Goal: Task Accomplishment & Management: Manage account settings

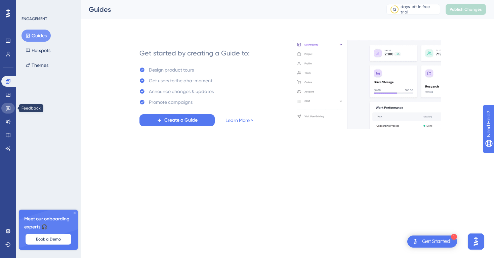
click at [9, 108] on icon at bounding box center [7, 107] width 5 height 5
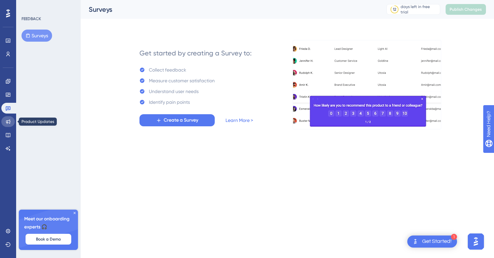
click at [11, 122] on link at bounding box center [7, 121] width 13 height 11
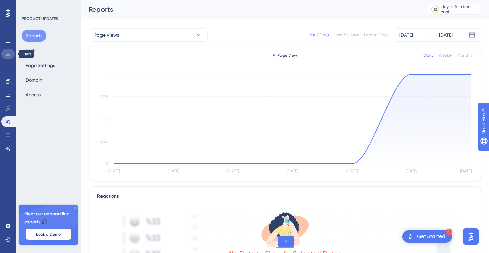
click at [7, 54] on icon at bounding box center [7, 53] width 5 height 5
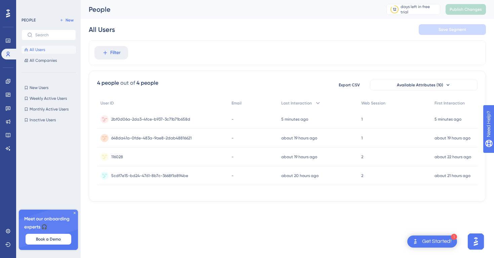
click at [154, 118] on span "2bf0d06a-2da3-4fce-b937-3c71b71b658d" at bounding box center [150, 119] width 79 height 5
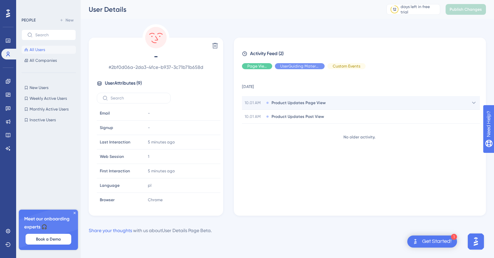
click at [307, 105] on span "Product Updates Page View" at bounding box center [298, 102] width 54 height 5
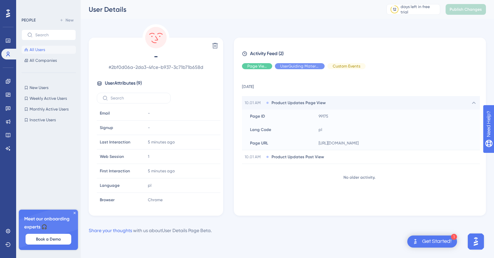
click at [303, 104] on span "Product Updates Page View" at bounding box center [298, 102] width 54 height 5
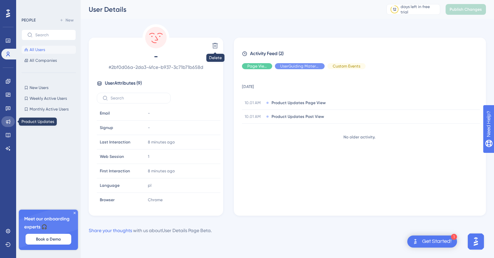
click at [6, 123] on icon at bounding box center [8, 122] width 4 height 4
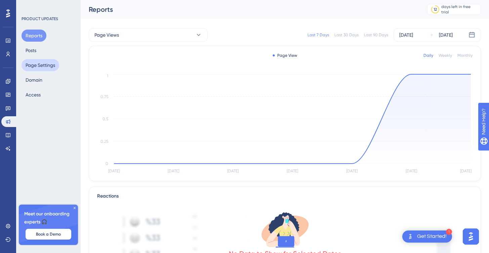
click at [42, 69] on button "Page Settings" at bounding box center [40, 65] width 38 height 12
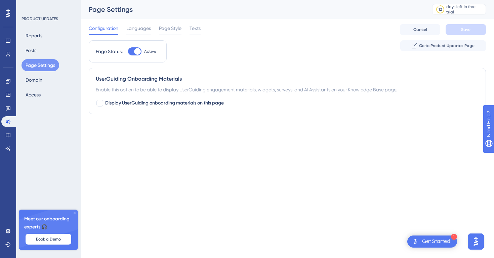
click at [36, 56] on div "Reports Posts Page Settings Domain Access" at bounding box center [48, 65] width 54 height 71
click at [36, 52] on button "Posts" at bounding box center [30, 50] width 19 height 12
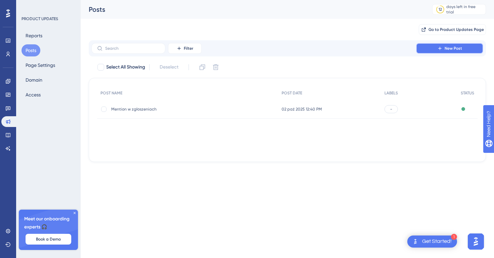
click at [458, 52] on button "New Post" at bounding box center [449, 48] width 67 height 11
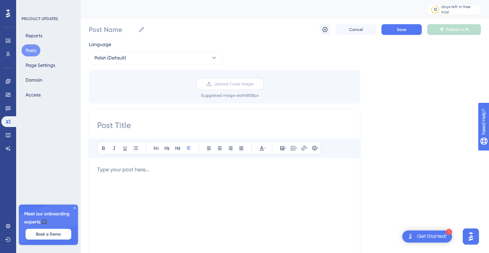
click at [231, 86] on span "Upload Cover Image" at bounding box center [233, 83] width 39 height 5
click at [253, 84] on input "Upload Cover Image" at bounding box center [253, 84] width 0 height 0
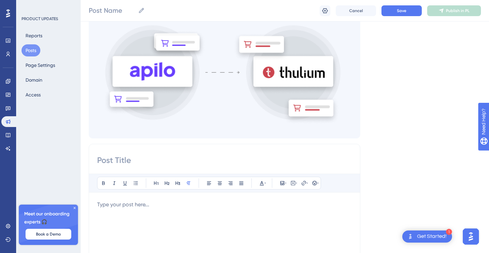
scroll to position [125, 0]
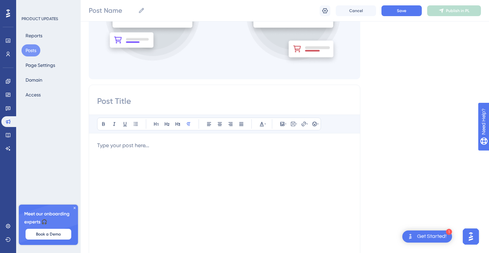
click at [146, 106] on input at bounding box center [224, 101] width 255 height 11
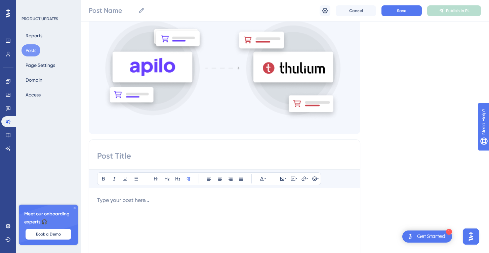
scroll to position [57, 0]
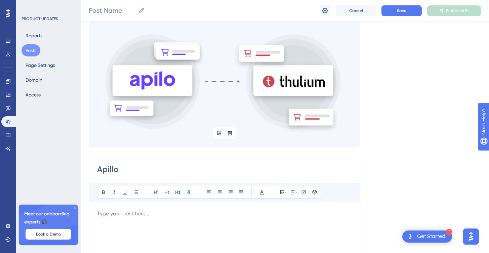
type input "Apillo"
click at [145, 213] on p at bounding box center [224, 214] width 255 height 8
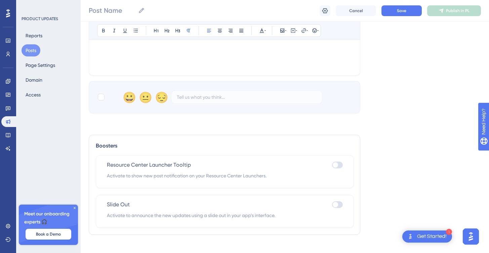
scroll to position [356, 0]
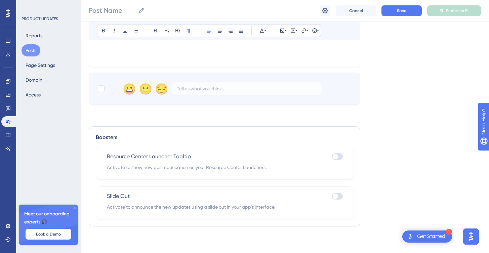
click at [321, 205] on span "Activate to announce the new updates using a slide out in your app’s interface." at bounding box center [225, 207] width 236 height 8
click at [338, 198] on div at bounding box center [337, 196] width 11 height 7
click at [332, 196] on input "checkbox" at bounding box center [331, 196] width 0 height 0
checkbox input "true"
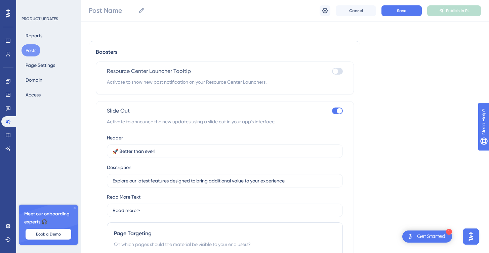
scroll to position [558, 0]
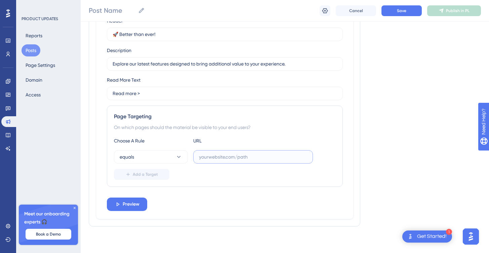
click at [254, 157] on input "text" at bounding box center [253, 156] width 108 height 7
click at [227, 157] on input "text" at bounding box center [253, 156] width 108 height 7
paste input "https://thu-test5.dev.thulium.com/panel/admin/integrations"
type input "https://thu-test5.dev.thulium.com/panel/admin/integrations"
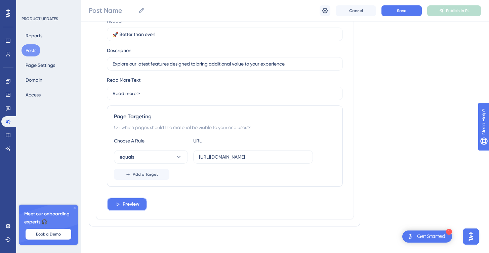
click at [125, 204] on span "Preview" at bounding box center [131, 204] width 17 height 8
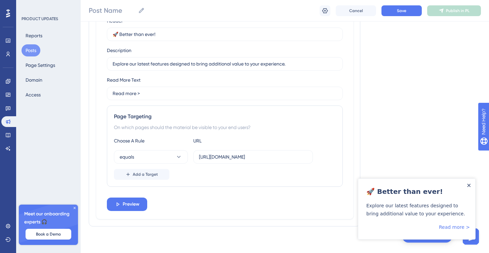
click at [467, 187] on icon "Close Announcement" at bounding box center [468, 185] width 3 height 3
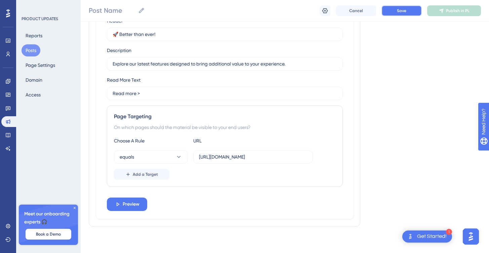
click at [399, 13] on span "Save" at bounding box center [401, 10] width 9 height 5
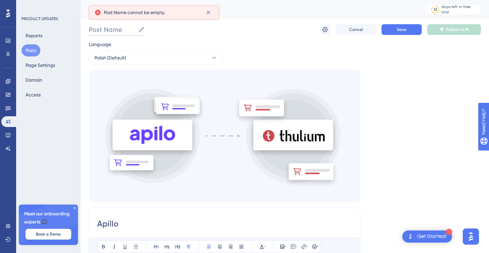
click at [114, 33] on input "Post Name" at bounding box center [112, 29] width 47 height 9
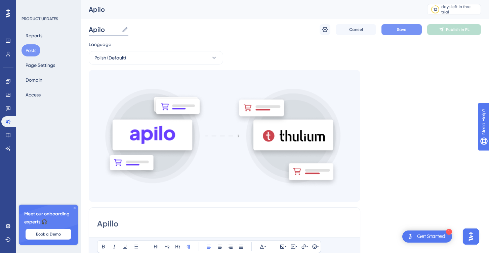
type input "Apilo"
click at [413, 28] on button "Save" at bounding box center [401, 29] width 40 height 11
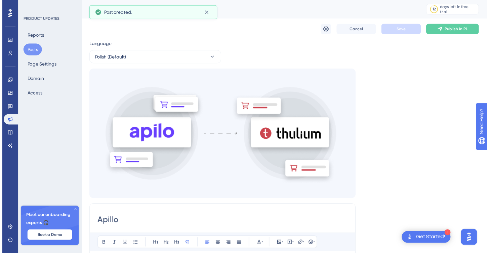
scroll to position [13, 0]
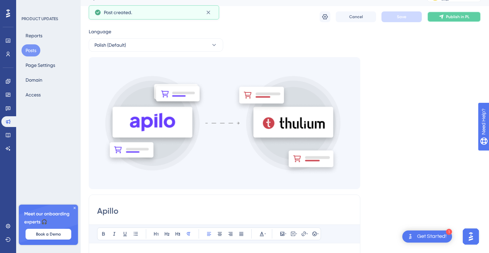
click at [449, 20] on button "Publish in PL" at bounding box center [454, 16] width 54 height 11
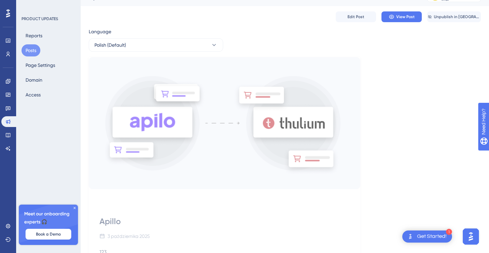
click at [8, 59] on div "Engagement Widgets Feedback Product Updates Knowledge Base AI Assistant" at bounding box center [7, 106] width 13 height 94
click at [8, 56] on icon at bounding box center [7, 53] width 5 height 5
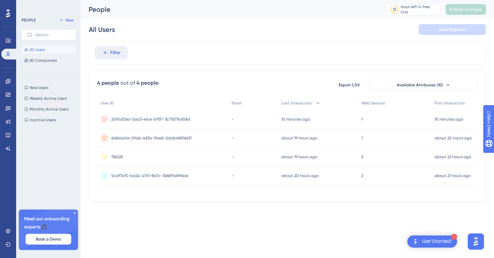
click at [154, 119] on span "2bf0d06a-2da3-4fce-b937-3c71b71b658d" at bounding box center [150, 119] width 79 height 5
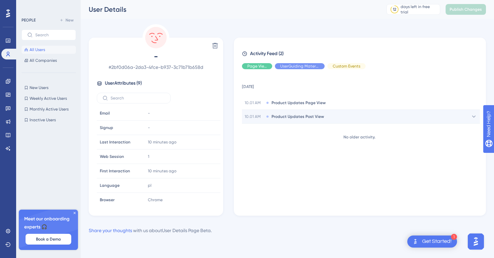
click at [289, 115] on span "Product Updates Post View" at bounding box center [297, 116] width 52 height 5
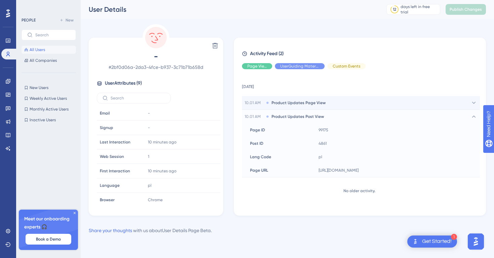
click at [308, 101] on span "Product Updates Page View" at bounding box center [298, 102] width 54 height 5
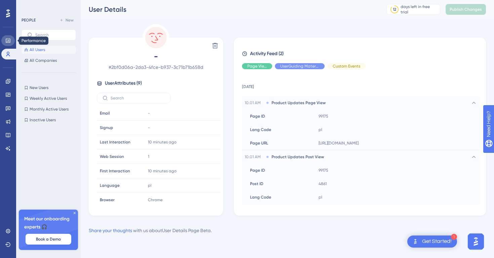
click at [7, 43] on icon at bounding box center [7, 40] width 5 height 5
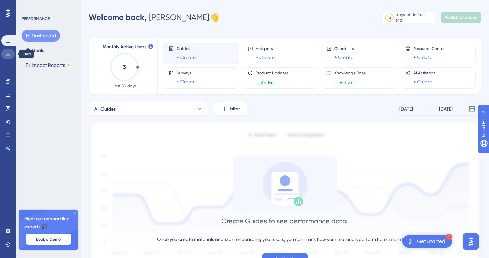
click at [8, 54] on icon at bounding box center [7, 53] width 5 height 5
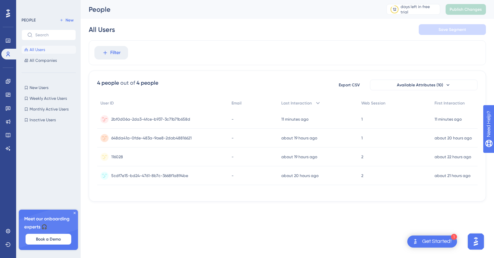
click at [170, 118] on span "2bf0d06a-2da3-4fce-b937-3c71b71b658d" at bounding box center [150, 119] width 79 height 5
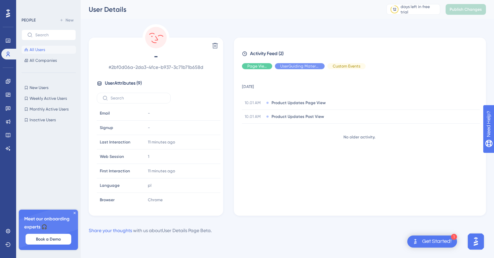
click at [130, 83] on span "User Attributes ( 9 )" at bounding box center [123, 83] width 37 height 8
click at [76, 213] on icon at bounding box center [75, 213] width 4 height 4
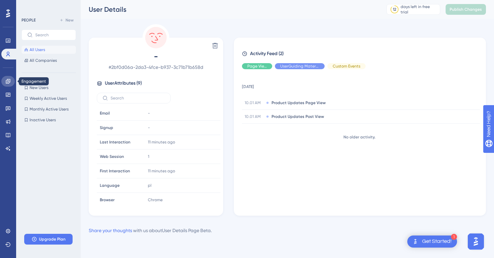
click at [8, 82] on icon at bounding box center [7, 81] width 5 height 5
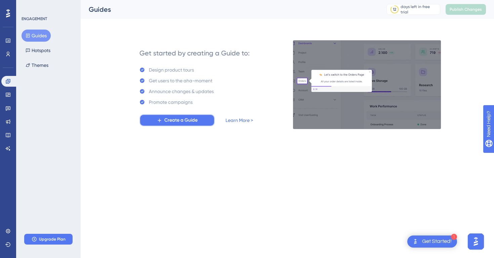
click at [171, 125] on button "Create a Guide" at bounding box center [176, 120] width 75 height 12
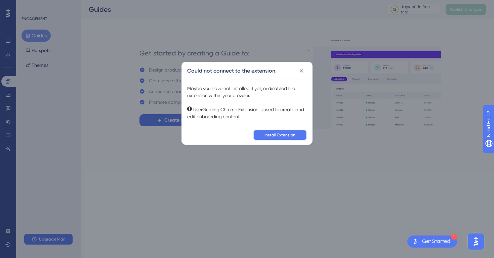
click at [272, 137] on span "Install Extension" at bounding box center [279, 134] width 31 height 5
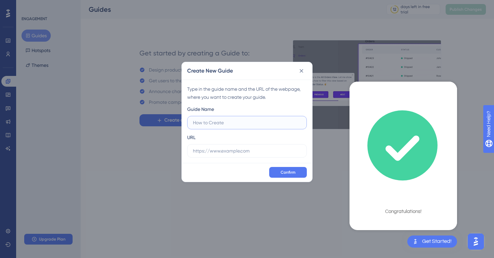
click at [230, 125] on input "text" at bounding box center [247, 122] width 108 height 7
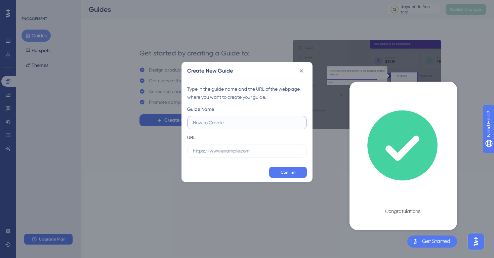
click at [230, 125] on input "text" at bounding box center [247, 122] width 108 height 7
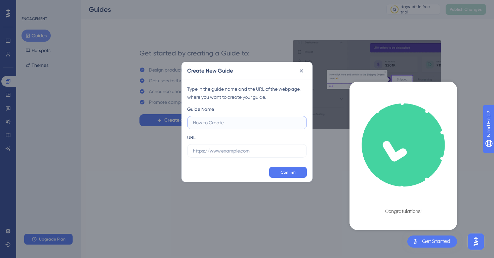
type input "S"
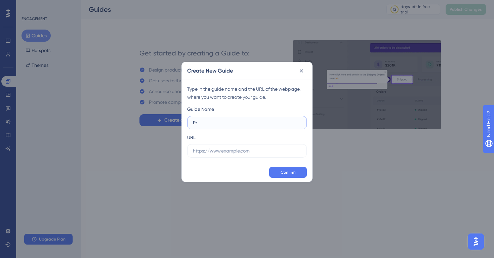
type input "P"
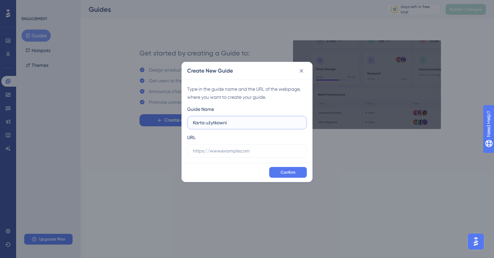
click at [222, 123] on input "Karta użytkowni" at bounding box center [247, 122] width 108 height 7
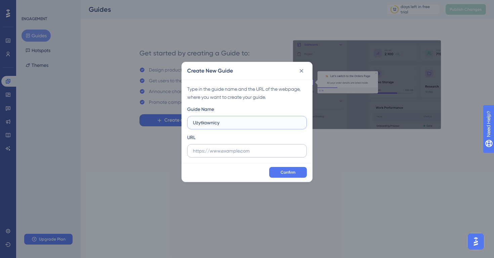
type input "Użytkownicy"
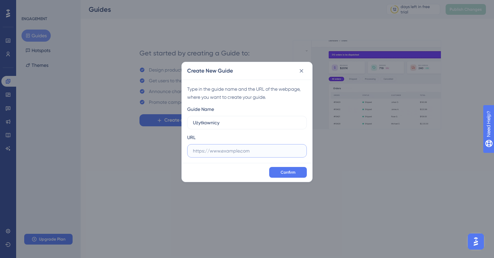
click at [249, 151] on input "text" at bounding box center [247, 150] width 108 height 7
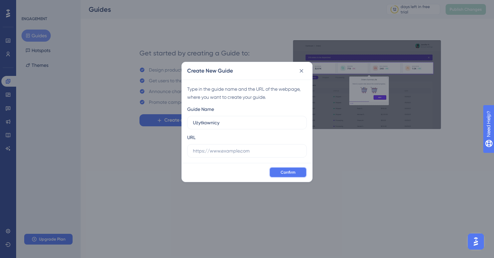
click at [286, 172] on span "Confirm" at bounding box center [287, 172] width 15 height 5
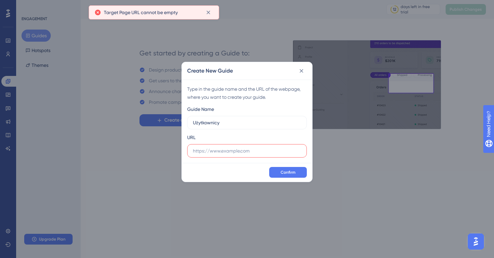
click at [254, 154] on label at bounding box center [247, 150] width 120 height 13
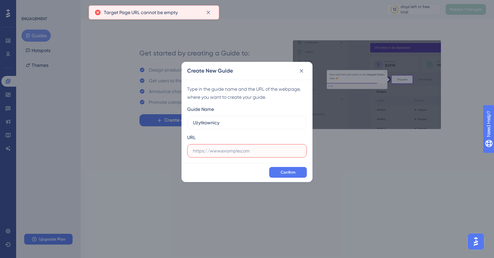
click at [254, 154] on input "text" at bounding box center [247, 150] width 108 height 7
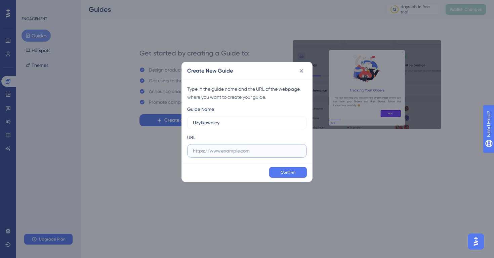
paste input "[URL][DOMAIN_NAME]"
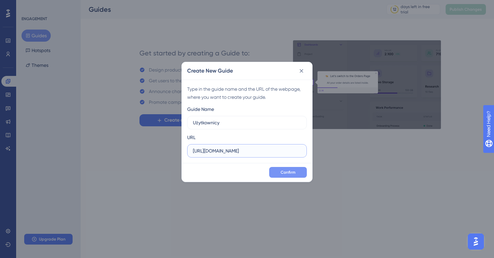
type input "[URL][DOMAIN_NAME]"
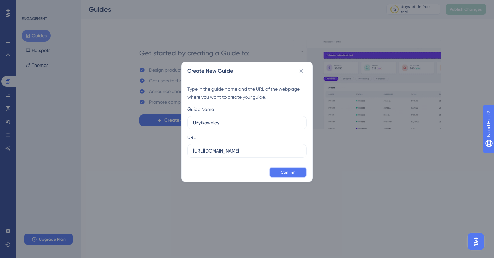
click at [287, 175] on span "Confirm" at bounding box center [287, 172] width 15 height 5
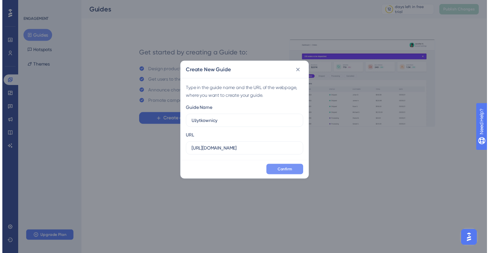
scroll to position [0, 0]
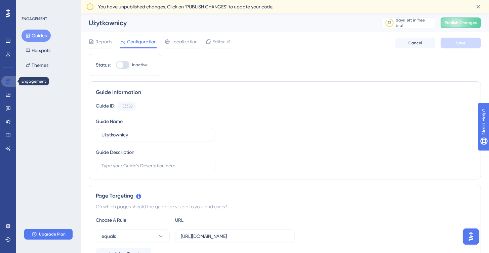
click at [9, 82] on icon at bounding box center [8, 81] width 4 height 4
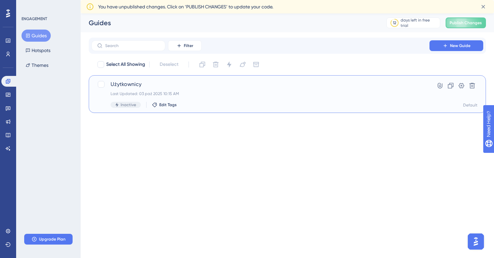
click at [161, 87] on span "Użytkownicy" at bounding box center [260, 84] width 300 height 8
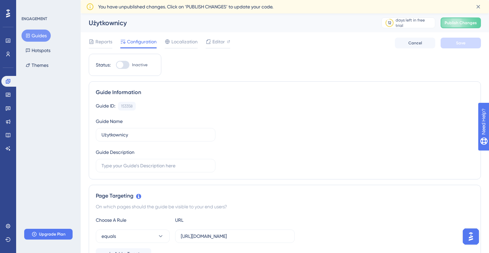
click at [125, 65] on div at bounding box center [122, 65] width 13 height 8
click at [116, 65] on input "Inactive" at bounding box center [116, 65] width 0 height 0
checkbox input "true"
click at [461, 46] on button "Save" at bounding box center [460, 43] width 40 height 11
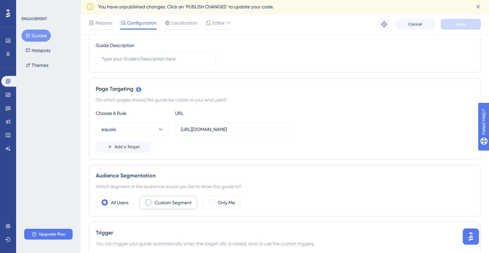
scroll to position [135, 0]
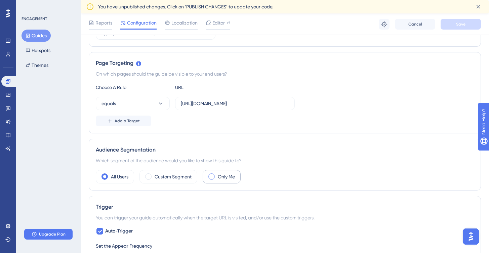
click at [209, 177] on div "Only Me" at bounding box center [222, 176] width 38 height 13
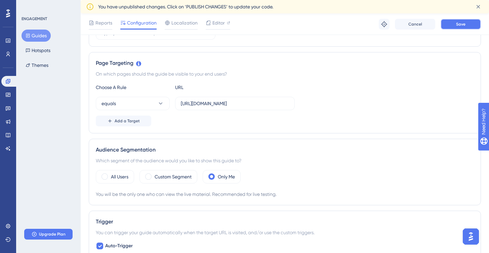
click at [470, 27] on button "Save" at bounding box center [460, 24] width 40 height 11
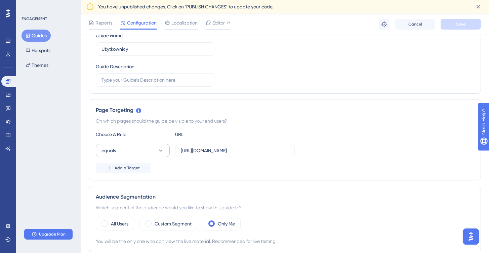
scroll to position [144, 0]
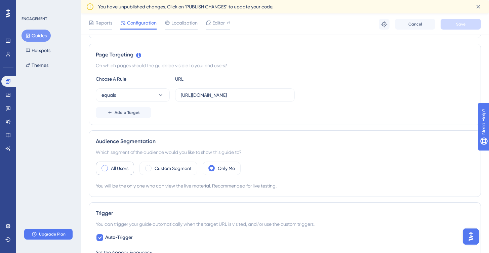
click at [111, 167] on label "All Users" at bounding box center [119, 168] width 17 height 8
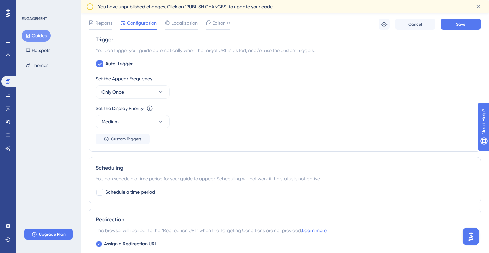
scroll to position [266, 0]
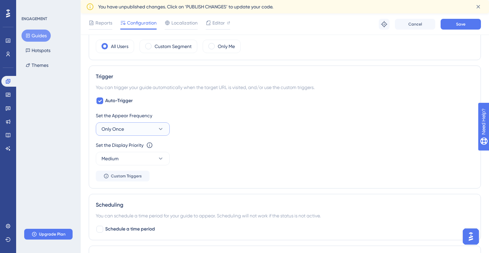
click at [159, 129] on icon at bounding box center [160, 129] width 7 height 7
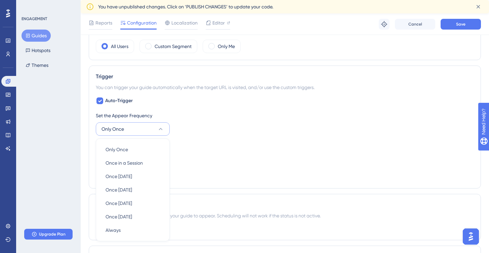
scroll to position [329, 0]
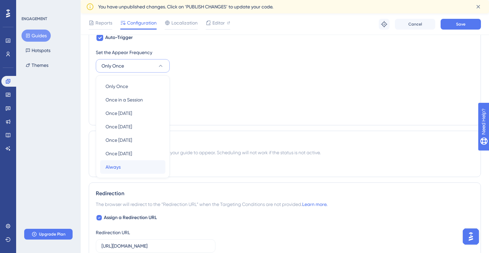
click at [121, 167] on div "Always Always" at bounding box center [132, 166] width 54 height 13
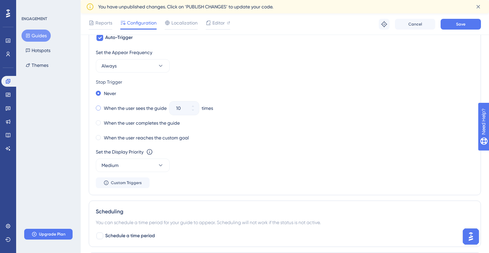
click at [99, 109] on span at bounding box center [98, 107] width 5 height 5
click at [103, 106] on input "radio" at bounding box center [103, 106] width 0 height 0
click at [465, 24] on button "Save" at bounding box center [460, 24] width 40 height 11
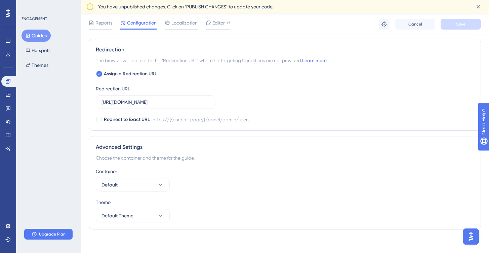
scroll to position [546, 0]
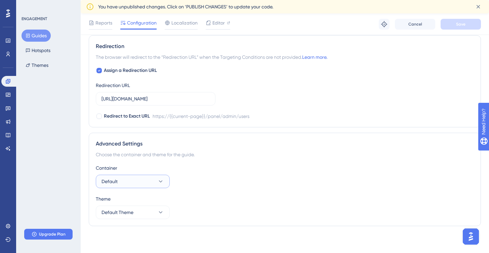
click at [159, 182] on icon at bounding box center [160, 181] width 7 height 7
click at [159, 182] on icon at bounding box center [161, 181] width 4 height 2
click at [157, 207] on button "Default Theme" at bounding box center [133, 212] width 74 height 13
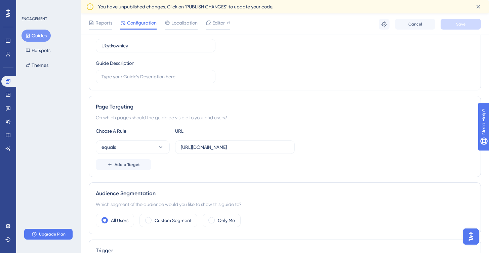
scroll to position [0, 0]
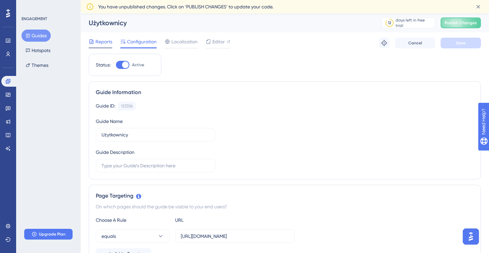
click at [101, 42] on span "Reports" at bounding box center [103, 42] width 17 height 8
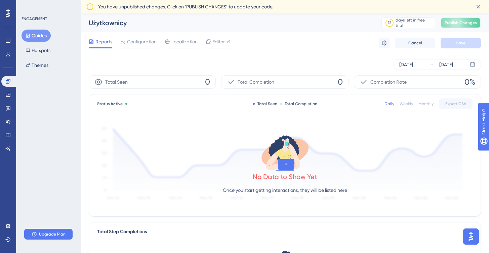
click at [456, 24] on span "Publish Changes" at bounding box center [460, 22] width 32 height 5
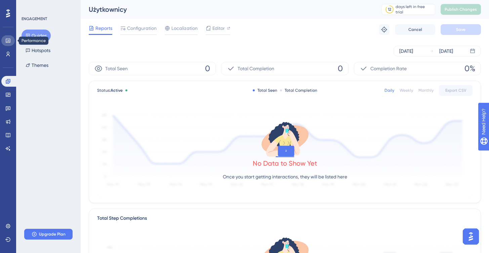
click at [9, 43] on icon at bounding box center [7, 40] width 5 height 5
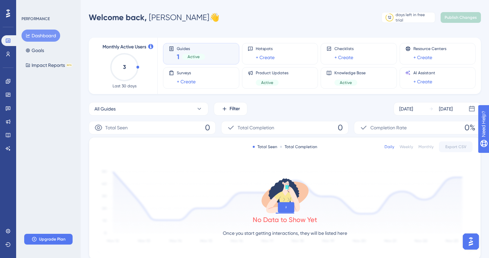
click at [200, 51] on div "Guides 1 Active" at bounding box center [191, 53] width 28 height 15
click at [34, 51] on button "Goals" at bounding box center [34, 50] width 27 height 12
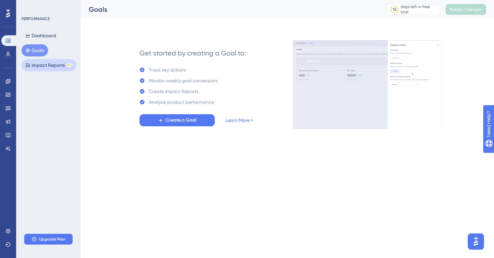
click at [39, 64] on button "Impact Reports BETA" at bounding box center [48, 65] width 55 height 12
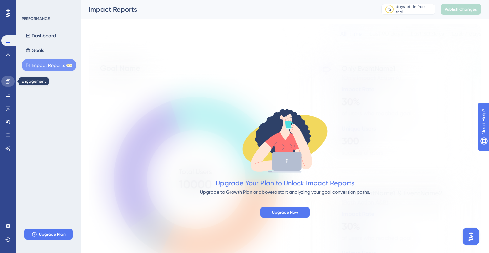
click at [7, 82] on icon at bounding box center [8, 81] width 4 height 4
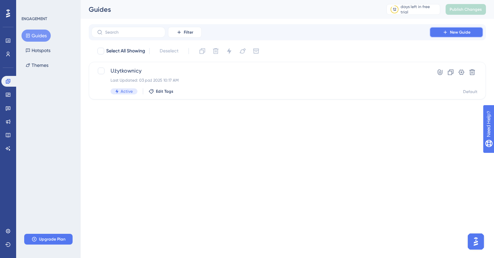
click at [437, 36] on button "New Guide" at bounding box center [456, 32] width 54 height 11
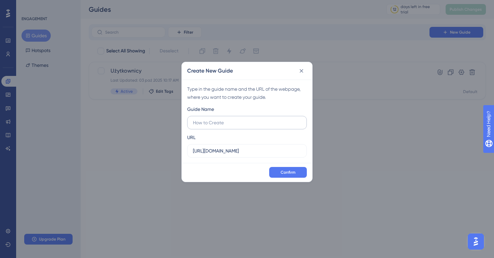
click at [234, 127] on label at bounding box center [247, 122] width 120 height 13
click at [234, 126] on input "text" at bounding box center [247, 122] width 108 height 7
type input "Start"
click at [287, 171] on span "Confirm" at bounding box center [287, 172] width 15 height 5
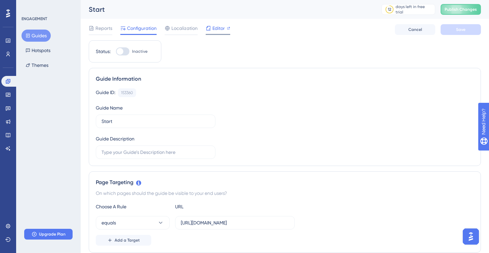
click at [214, 31] on span "Editor" at bounding box center [218, 28] width 12 height 8
click at [7, 56] on icon at bounding box center [7, 53] width 5 height 5
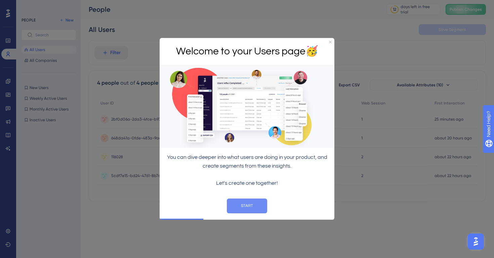
click at [259, 205] on button "START" at bounding box center [247, 205] width 40 height 15
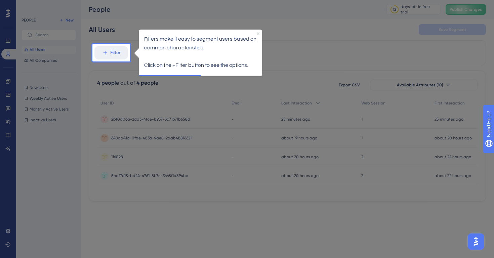
click at [257, 33] on icon "Close Preview" at bounding box center [258, 33] width 3 height 3
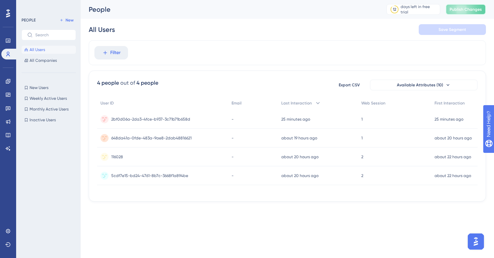
click at [461, 8] on button "Publish Changes" at bounding box center [465, 9] width 40 height 11
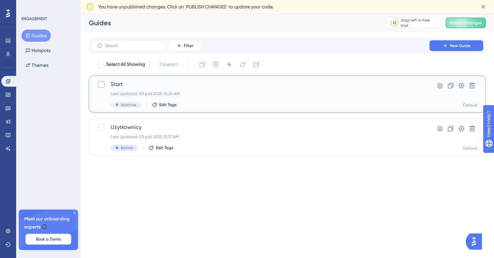
click at [102, 84] on div at bounding box center [101, 84] width 7 height 7
checkbox input "true"
click at [227, 65] on icon at bounding box center [229, 64] width 7 height 7
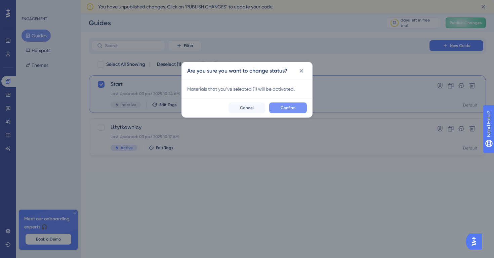
click at [289, 106] on span "Confirm" at bounding box center [287, 107] width 15 height 5
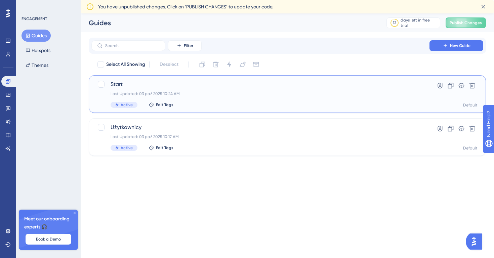
click at [187, 91] on div "Last Updated: 03 paź 2025 10:24 AM" at bounding box center [260, 93] width 300 height 5
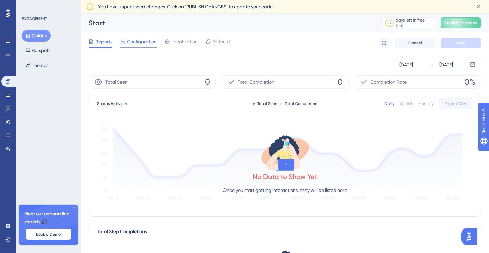
click at [140, 42] on span "Configuration" at bounding box center [142, 42] width 30 height 8
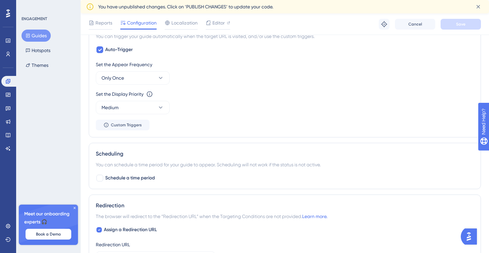
scroll to position [476, 0]
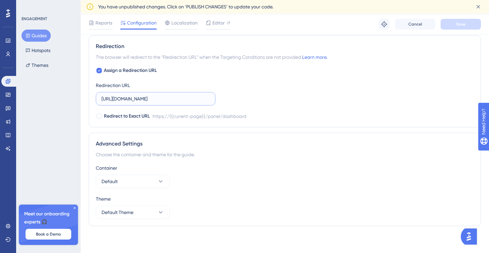
click at [190, 98] on input "https://thu-test5.dev.thulium.com/panel/dashboard" at bounding box center [155, 98] width 108 height 7
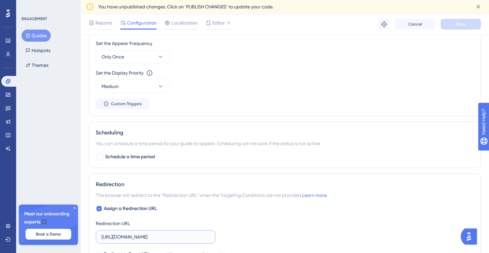
scroll to position [289, 0]
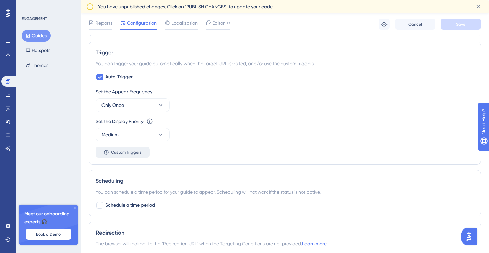
click at [129, 154] on span "Custom Triggers" at bounding box center [126, 151] width 31 height 5
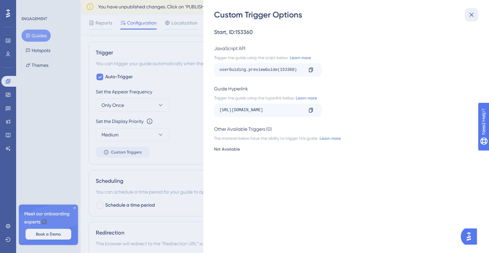
click at [474, 13] on icon at bounding box center [471, 15] width 8 height 8
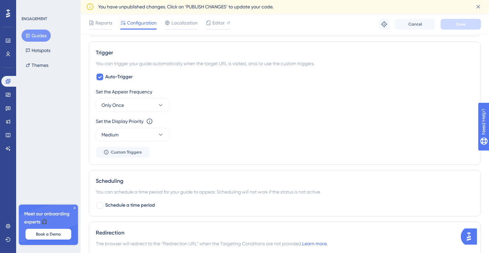
scroll to position [243, 0]
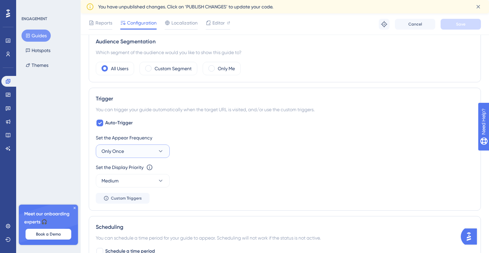
click at [141, 151] on button "Only Once" at bounding box center [133, 150] width 74 height 13
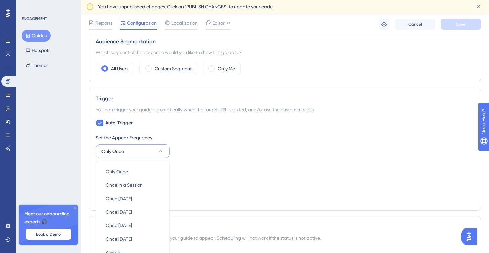
scroll to position [329, 0]
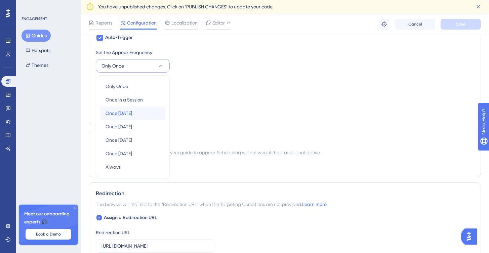
click at [132, 113] on span "Once in 1 day" at bounding box center [118, 113] width 27 height 8
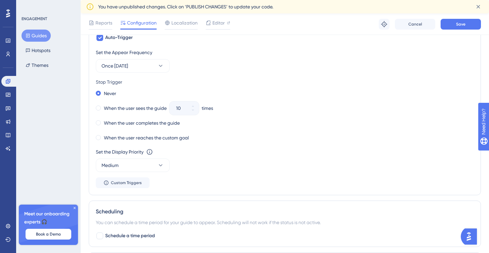
scroll to position [198, 0]
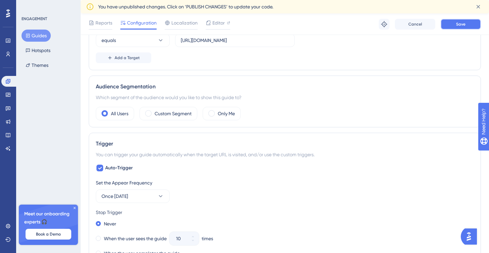
click at [448, 22] on button "Save" at bounding box center [460, 24] width 40 height 11
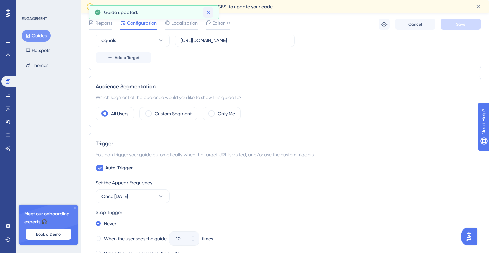
click at [209, 12] on icon at bounding box center [208, 12] width 7 height 7
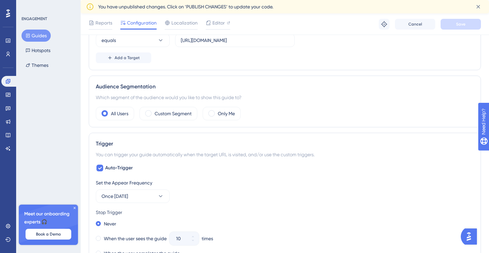
scroll to position [0, 0]
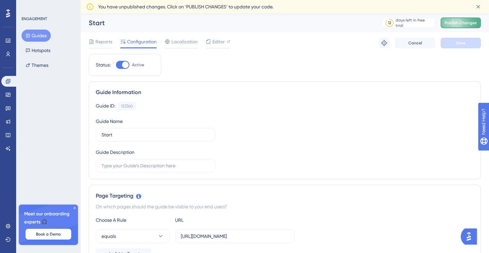
click at [458, 24] on span "Publish Changes" at bounding box center [460, 22] width 32 height 5
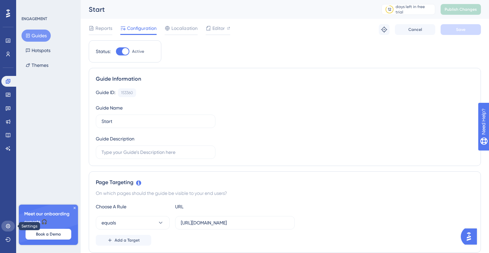
click at [10, 226] on icon at bounding box center [7, 225] width 5 height 5
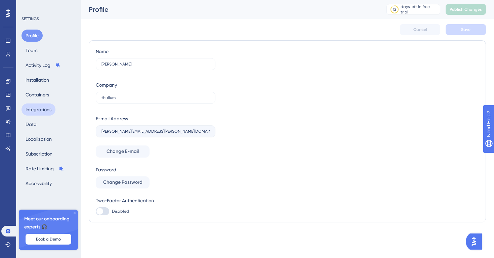
click at [41, 110] on button "Integrations" at bounding box center [38, 109] width 34 height 12
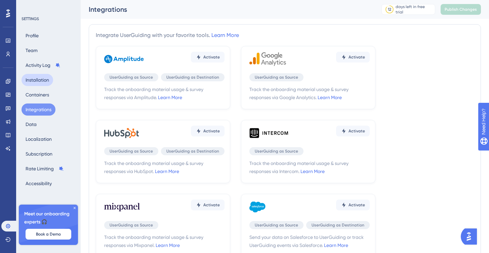
click at [40, 83] on button "Installation" at bounding box center [37, 80] width 32 height 12
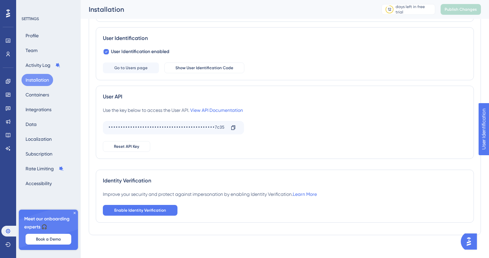
scroll to position [96, 0]
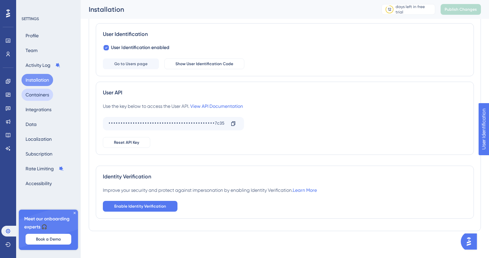
click at [36, 98] on button "Containers" at bounding box center [37, 95] width 32 height 12
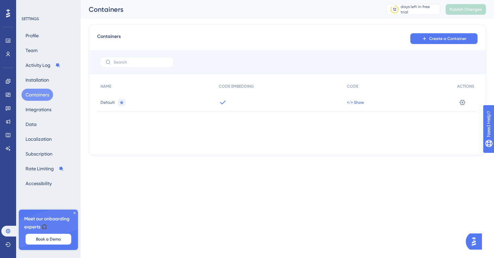
click at [354, 101] on span "</> Show" at bounding box center [355, 102] width 17 height 5
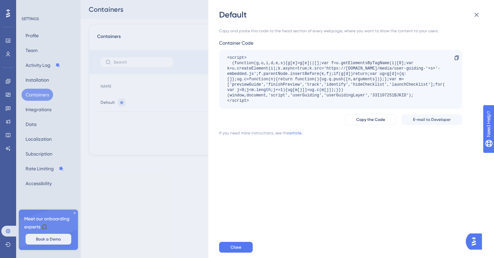
click at [177, 142] on div "Default Copy and paste this code to the head section of every webpage, where yo…" at bounding box center [247, 129] width 494 height 258
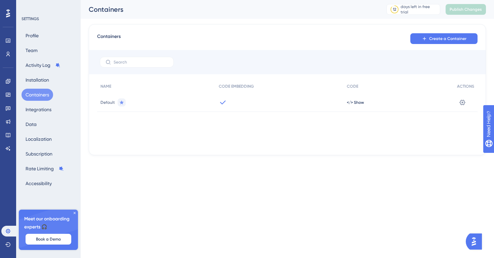
click at [109, 102] on span "Default" at bounding box center [107, 102] width 14 height 5
click at [34, 124] on button "Data" at bounding box center [30, 124] width 19 height 12
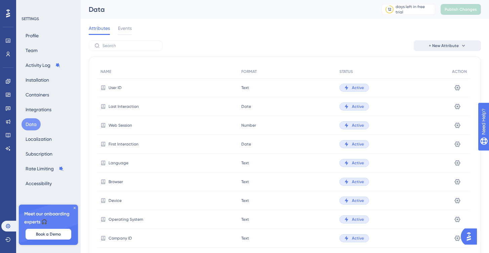
click at [463, 44] on icon at bounding box center [462, 45] width 5 height 5
click at [451, 66] on span "Custom Attribute" at bounding box center [441, 65] width 37 height 8
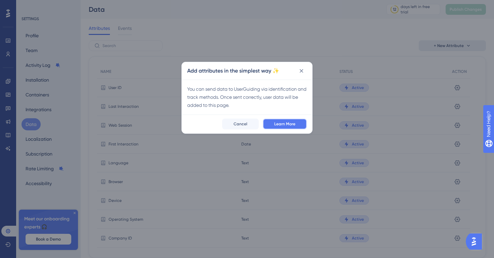
click at [275, 125] on span "Learn More" at bounding box center [284, 123] width 21 height 5
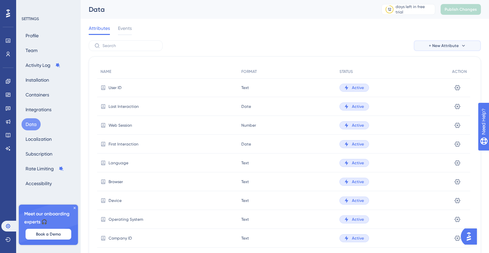
click at [448, 49] on button "+ New Attribute" at bounding box center [446, 45] width 67 height 11
click at [433, 67] on span "Custom Attribute" at bounding box center [441, 65] width 37 height 8
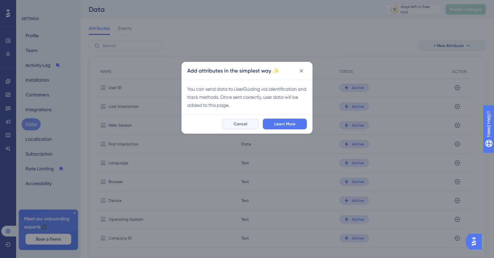
click at [238, 122] on span "Cancel" at bounding box center [240, 123] width 14 height 5
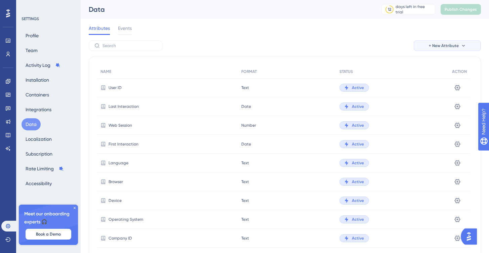
click at [447, 44] on span "+ New Attribute" at bounding box center [444, 45] width 30 height 5
click at [425, 66] on span "Custom Attribute" at bounding box center [441, 65] width 37 height 8
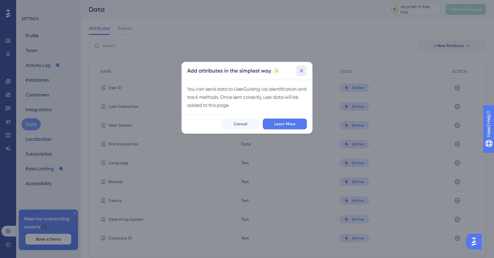
click at [302, 73] on icon at bounding box center [301, 71] width 7 height 7
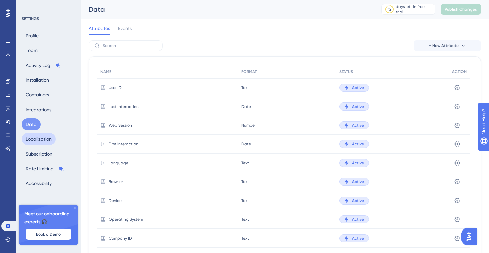
click at [40, 142] on button "Localization" at bounding box center [38, 139] width 34 height 12
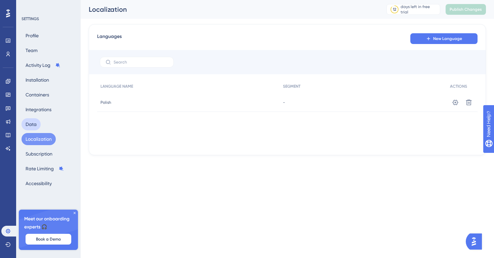
click at [40, 127] on div "Profile Team Activity Log Installation Containers Integrations Data Localizatio…" at bounding box center [48, 110] width 54 height 160
click at [30, 124] on button "Data" at bounding box center [30, 124] width 19 height 12
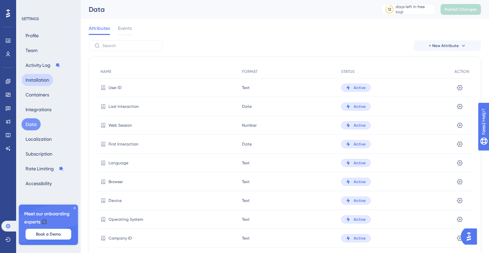
click at [43, 85] on button "Installation" at bounding box center [37, 80] width 32 height 12
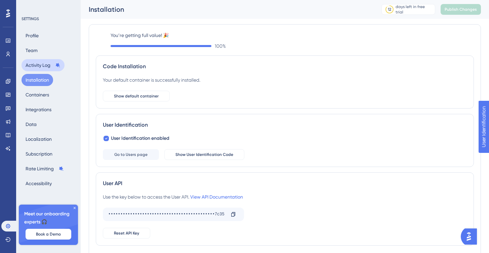
click at [45, 68] on button "Activity Log" at bounding box center [42, 65] width 43 height 12
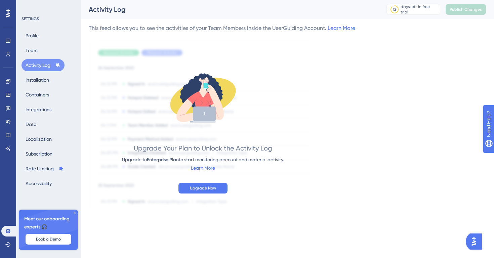
click at [40, 57] on div "Profile Team Activity Log Installation Containers Integrations Data Localizatio…" at bounding box center [48, 110] width 54 height 160
click at [38, 51] on button "Team" at bounding box center [31, 50] width 20 height 12
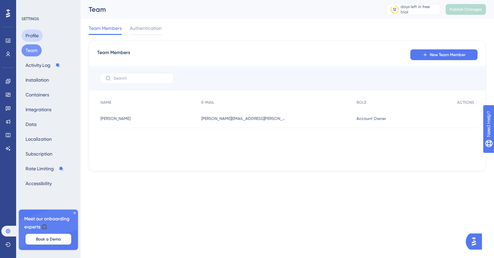
click at [37, 37] on button "Profile" at bounding box center [31, 36] width 21 height 12
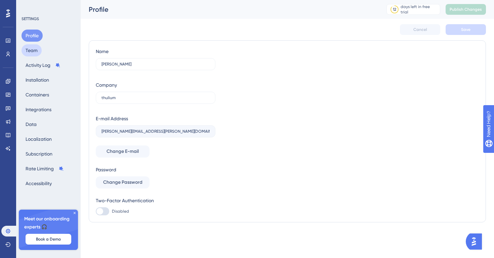
click at [36, 50] on button "Team" at bounding box center [31, 50] width 20 height 12
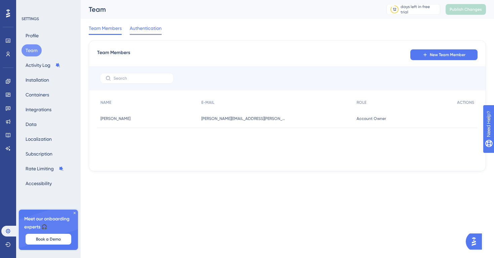
click at [145, 24] on span "Authentication" at bounding box center [146, 28] width 32 height 8
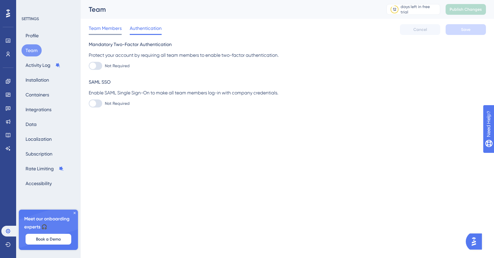
click at [111, 31] on span "Team Members" at bounding box center [105, 28] width 33 height 8
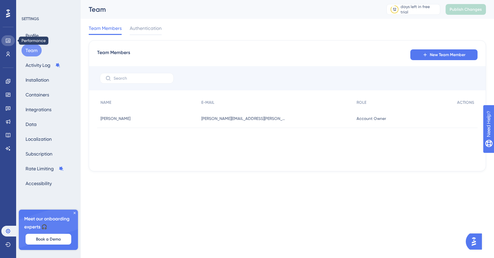
click at [8, 42] on icon at bounding box center [7, 40] width 5 height 5
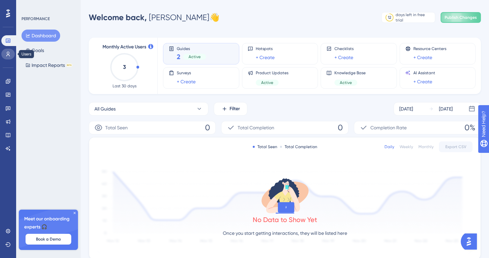
click at [11, 55] on link at bounding box center [7, 54] width 13 height 11
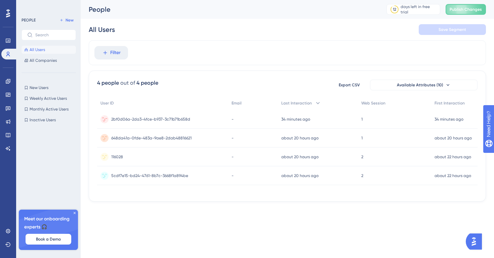
click at [178, 118] on span "2bf0d06a-2da3-4fce-b937-3c71b71b658d" at bounding box center [150, 119] width 79 height 5
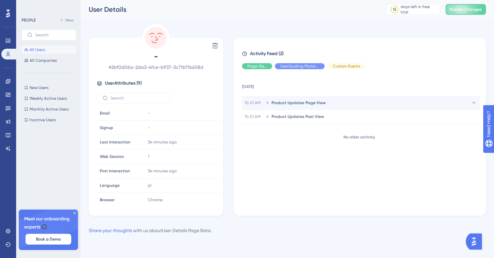
click at [306, 106] on div "10.01 AM Product Updates Page View" at bounding box center [361, 102] width 238 height 13
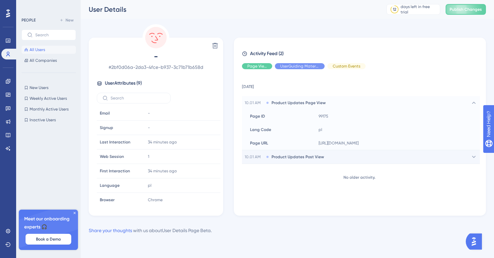
click at [319, 158] on span "Product Updates Post View" at bounding box center [297, 156] width 52 height 5
click at [42, 51] on span "All Users" at bounding box center [37, 49] width 15 height 5
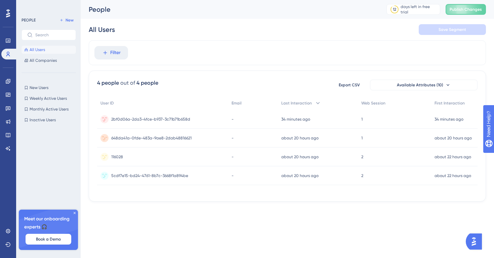
click at [176, 137] on span "648da41a-0fde-483a-9ae8-2dab48816621" at bounding box center [151, 137] width 80 height 5
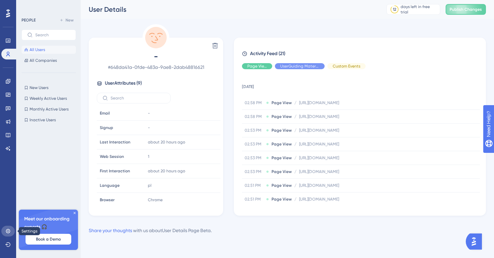
click at [12, 229] on link at bounding box center [7, 231] width 13 height 11
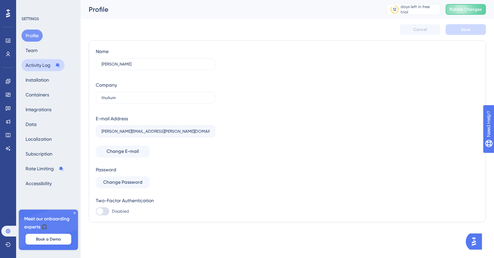
click at [40, 67] on button "Activity Log" at bounding box center [42, 65] width 43 height 12
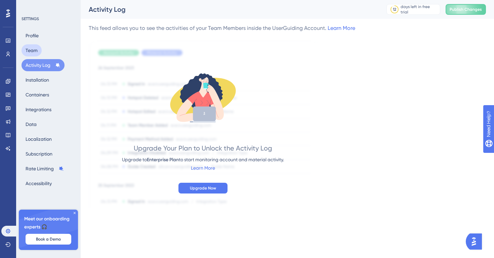
click at [33, 52] on button "Team" at bounding box center [31, 50] width 20 height 12
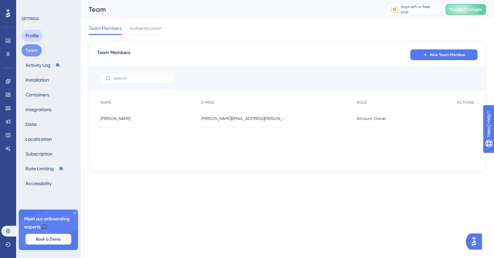
click at [35, 37] on button "Profile" at bounding box center [31, 36] width 21 height 12
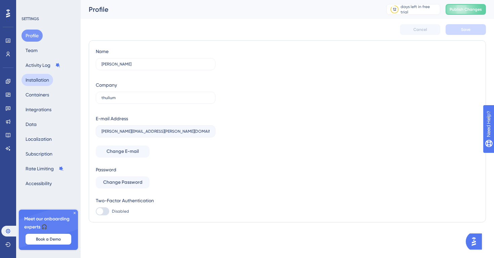
click at [47, 82] on button "Installation" at bounding box center [37, 80] width 32 height 12
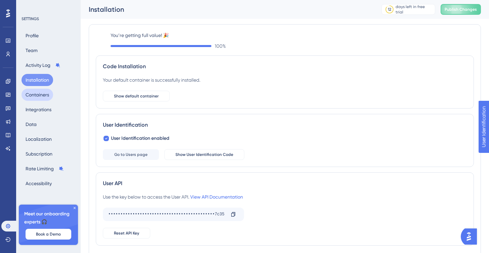
click at [41, 96] on button "Containers" at bounding box center [37, 95] width 32 height 12
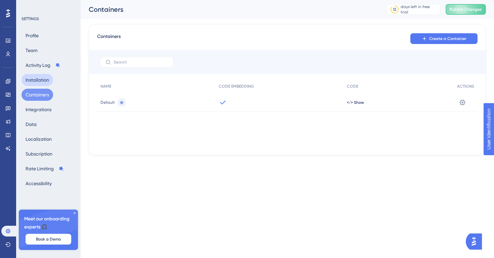
click at [44, 81] on button "Installation" at bounding box center [37, 80] width 32 height 12
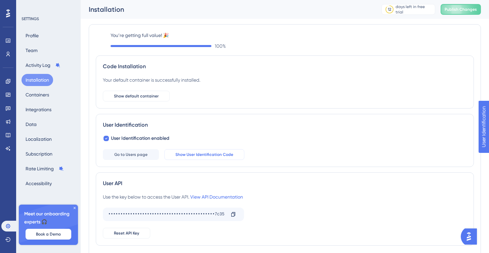
click at [195, 156] on span "Show User Identification Code" at bounding box center [204, 154] width 58 height 5
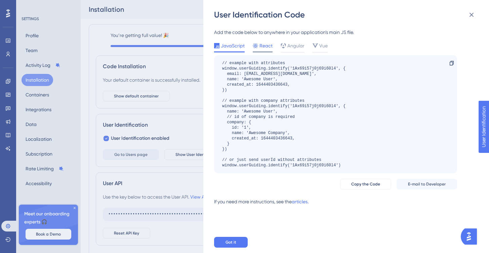
click at [265, 49] on span "React" at bounding box center [265, 46] width 13 height 8
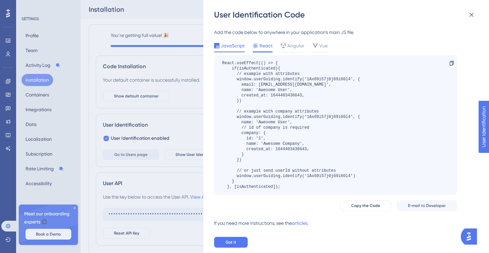
click at [236, 49] on span "JavaScript" at bounding box center [233, 46] width 24 height 8
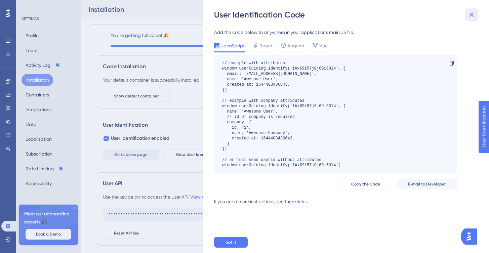
click at [472, 14] on icon at bounding box center [471, 15] width 4 height 4
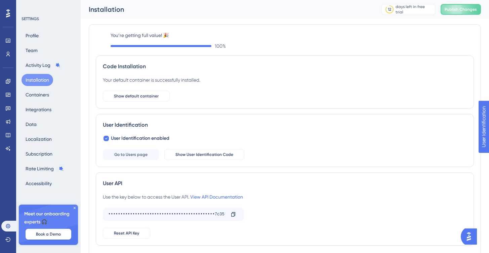
click at [194, 46] on icon at bounding box center [161, 46] width 97 height 0
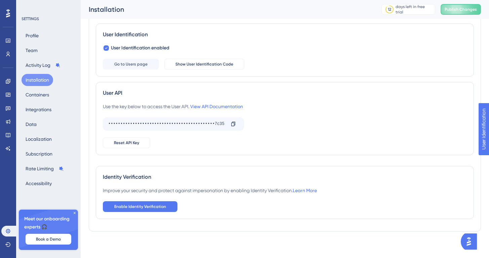
scroll to position [96, 0]
click at [162, 207] on span "Enable Identity Verification" at bounding box center [140, 206] width 52 height 5
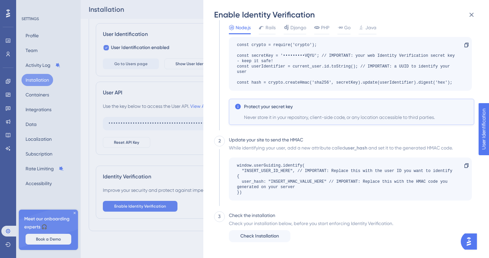
scroll to position [0, 0]
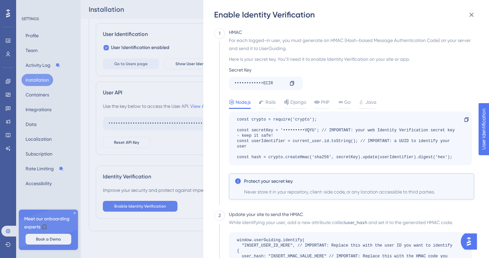
click at [375, 72] on div "Secret Key" at bounding box center [351, 70] width 245 height 8
click at [474, 12] on icon at bounding box center [471, 15] width 8 height 8
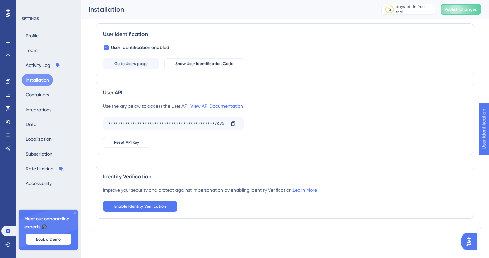
click at [75, 214] on icon at bounding box center [75, 213] width 4 height 4
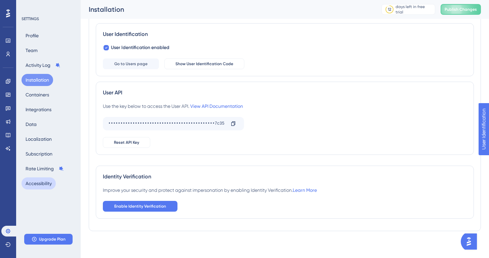
click at [47, 185] on button "Accessibility" at bounding box center [38, 183] width 34 height 12
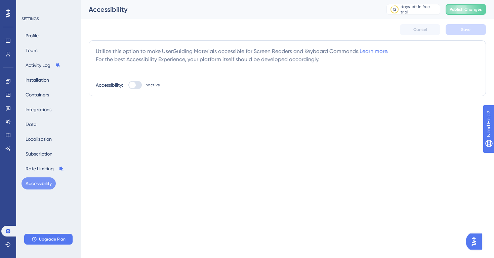
click at [136, 86] on div at bounding box center [134, 85] width 13 height 8
click at [128, 85] on input "Inactive" at bounding box center [128, 85] width 0 height 0
click at [136, 86] on div at bounding box center [137, 85] width 7 height 7
click at [128, 85] on input "Active" at bounding box center [128, 85] width 0 height 0
checkbox input "false"
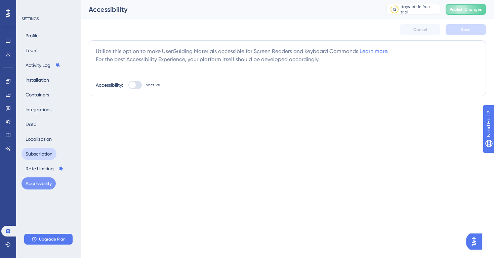
click at [38, 153] on button "Subscription" at bounding box center [38, 154] width 35 height 12
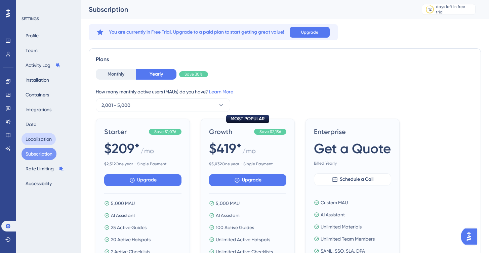
click at [40, 138] on button "Localization" at bounding box center [38, 139] width 34 height 12
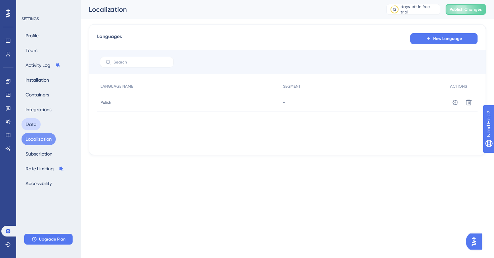
click at [34, 124] on button "Data" at bounding box center [30, 124] width 19 height 12
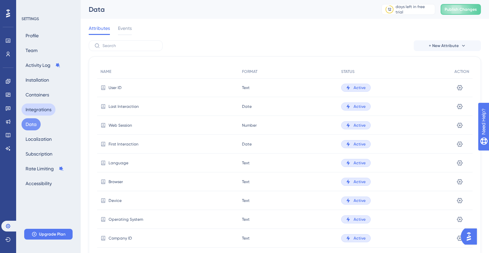
click at [42, 114] on button "Integrations" at bounding box center [38, 109] width 34 height 12
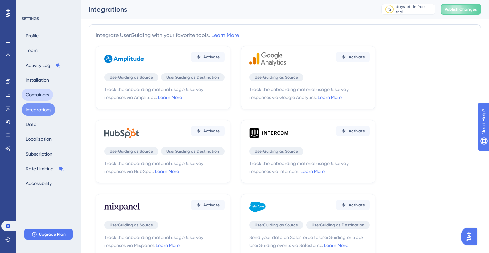
click at [43, 96] on button "Containers" at bounding box center [37, 95] width 32 height 12
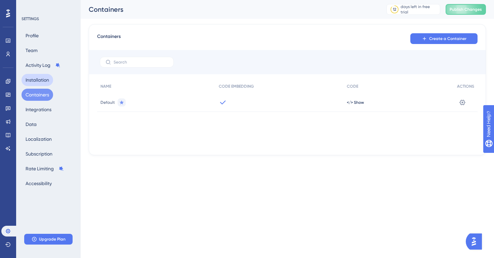
click at [49, 83] on button "Installation" at bounding box center [37, 80] width 32 height 12
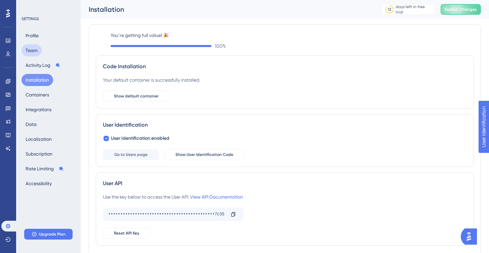
click at [37, 52] on button "Team" at bounding box center [31, 50] width 20 height 12
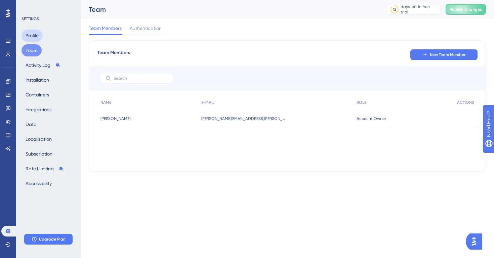
click at [35, 38] on button "Profile" at bounding box center [31, 36] width 21 height 12
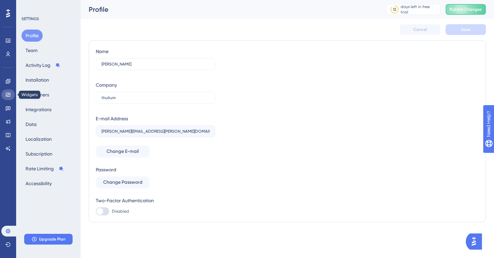
click at [8, 94] on icon at bounding box center [7, 94] width 5 height 5
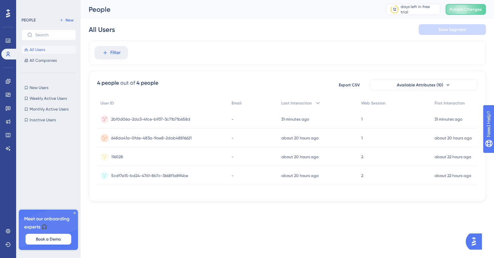
click at [177, 136] on span "648da41a-0fde-483a-9ae8-2dab48816621" at bounding box center [151, 137] width 80 height 5
click at [170, 120] on span "2bf0d06a-2da3-4fce-b937-3c71b71b658d" at bounding box center [150, 119] width 79 height 5
click at [426, 85] on span "Available Attributes (10)" at bounding box center [420, 84] width 46 height 5
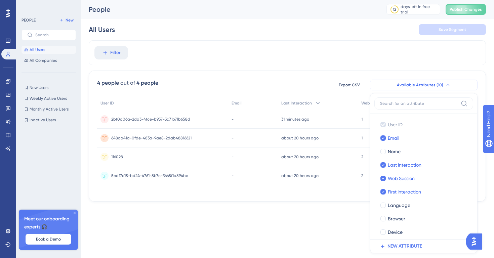
click at [426, 85] on span "Available Attributes (10)" at bounding box center [420, 84] width 46 height 5
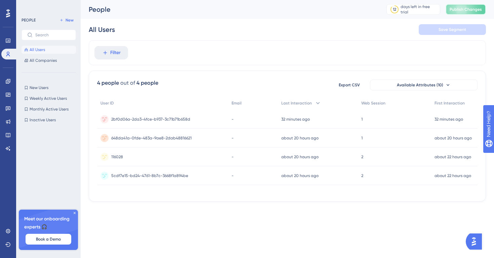
click at [456, 10] on span "Publish Changes" at bounding box center [465, 9] width 32 height 5
click at [163, 138] on span "648da41a-0fde-483a-9ae8-2dab48816621" at bounding box center [151, 137] width 80 height 5
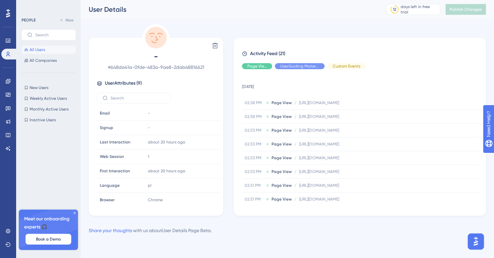
click at [39, 51] on span "All Users" at bounding box center [37, 49] width 15 height 5
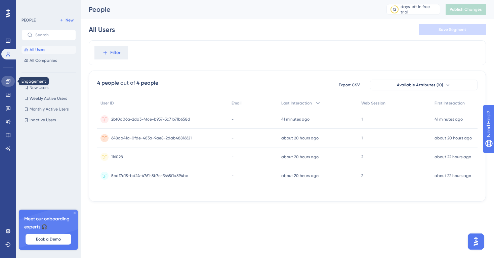
click at [6, 82] on icon at bounding box center [7, 81] width 5 height 5
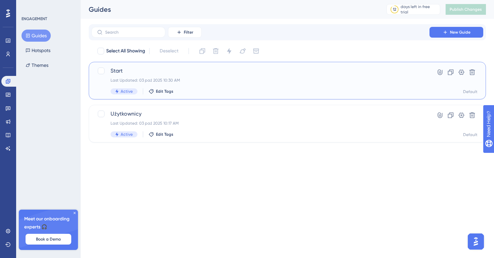
click at [210, 75] on div "Start Last Updated: 03 paź 2025 10:30 AM Active Edit Tags" at bounding box center [260, 81] width 300 height 28
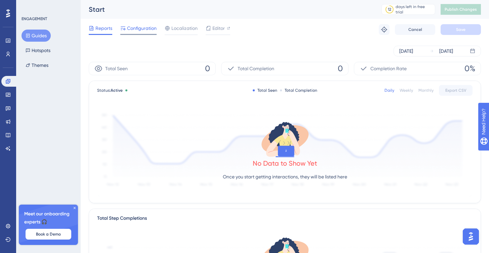
click at [147, 33] on div "Configuration" at bounding box center [138, 29] width 36 height 11
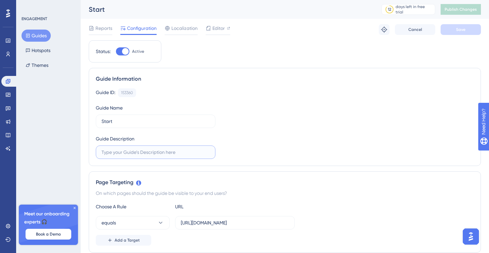
click at [173, 151] on input "text" at bounding box center [155, 151] width 108 height 7
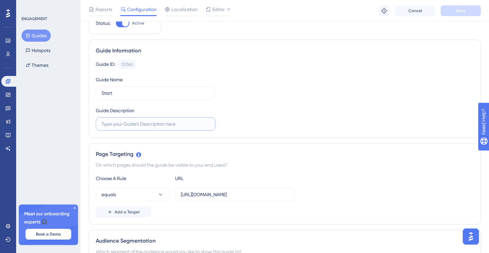
scroll to position [111, 0]
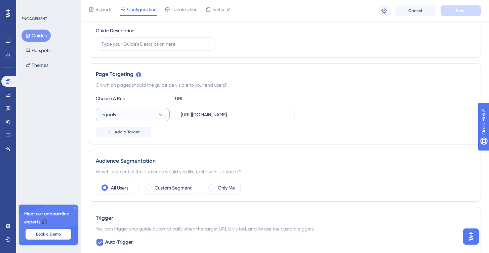
click at [159, 114] on icon at bounding box center [161, 115] width 4 height 2
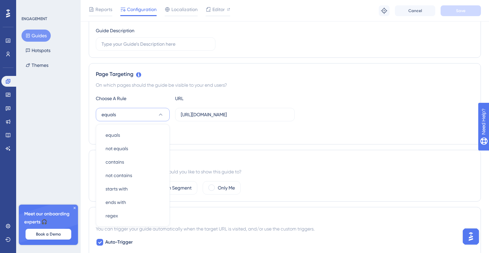
scroll to position [160, 0]
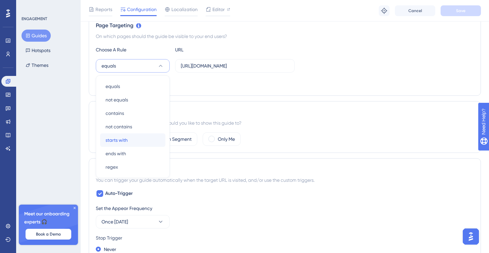
click at [137, 141] on div "starts with starts with" at bounding box center [132, 139] width 54 height 13
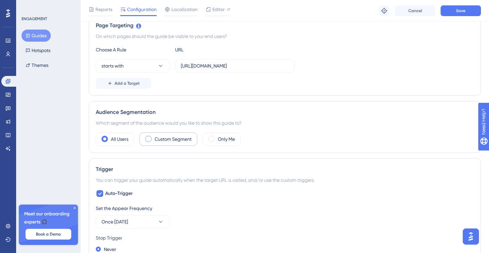
click at [167, 140] on label "Custom Segment" at bounding box center [172, 139] width 37 height 8
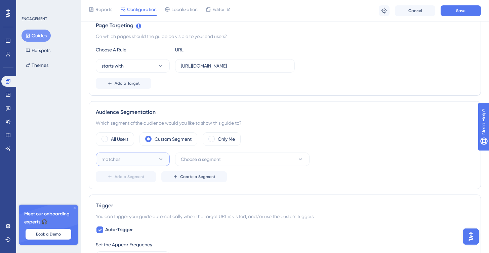
click at [158, 157] on icon at bounding box center [160, 159] width 7 height 7
click at [147, 178] on div "matches matches" at bounding box center [132, 179] width 54 height 13
click at [197, 157] on span "Choose a segment" at bounding box center [201, 159] width 40 height 8
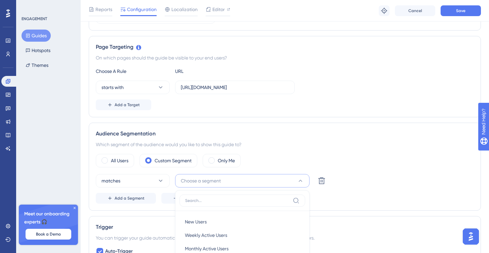
scroll to position [188, 0]
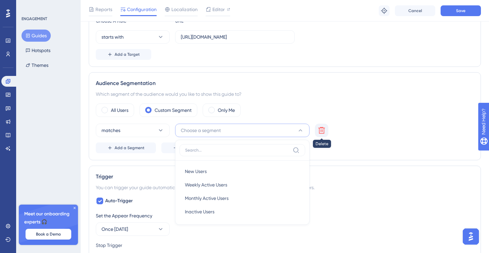
click at [321, 129] on icon at bounding box center [321, 130] width 8 height 8
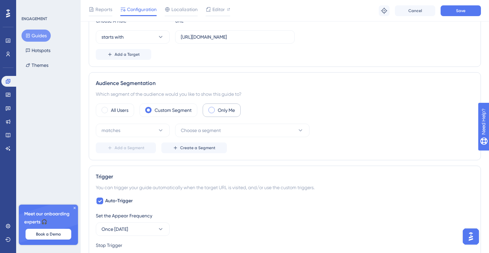
click at [211, 111] on span at bounding box center [211, 110] width 6 height 6
click at [217, 108] on input "radio" at bounding box center [217, 108] width 0 height 0
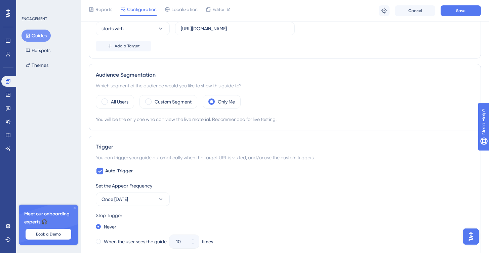
scroll to position [259, 0]
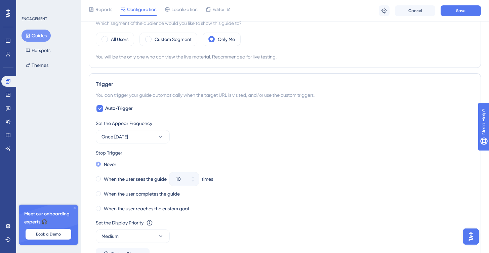
click at [99, 163] on span at bounding box center [98, 164] width 5 height 5
click at [103, 163] on input "radio" at bounding box center [103, 163] width 0 height 0
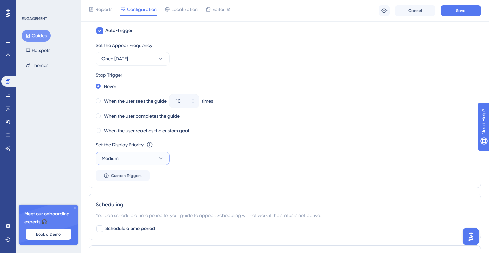
click at [153, 159] on button "Medium" at bounding box center [133, 157] width 74 height 13
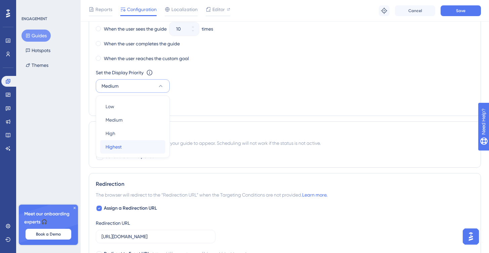
click at [124, 147] on div "Highest Highest" at bounding box center [132, 146] width 54 height 13
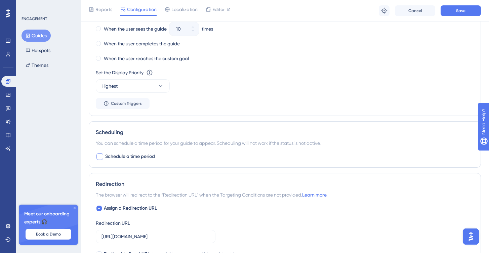
click at [101, 156] on div at bounding box center [99, 156] width 7 height 7
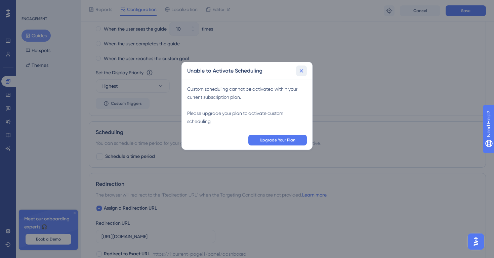
click at [301, 72] on icon at bounding box center [301, 71] width 7 height 7
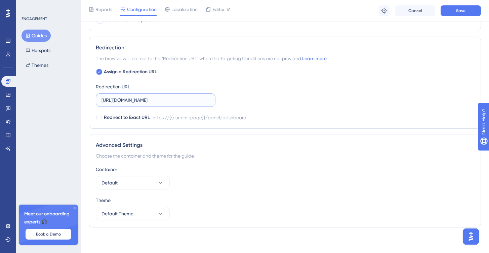
scroll to position [0, 0]
drag, startPoint x: 194, startPoint y: 101, endPoint x: 100, endPoint y: 99, distance: 94.1
click at [250, 97] on div "Assign a Redirection URL Redirection URL https://thu-test5.dev.thulium.com/pane…" at bounding box center [285, 95] width 378 height 54
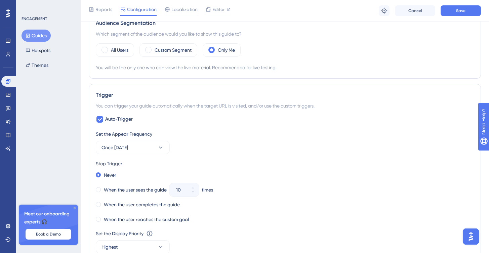
scroll to position [97, 0]
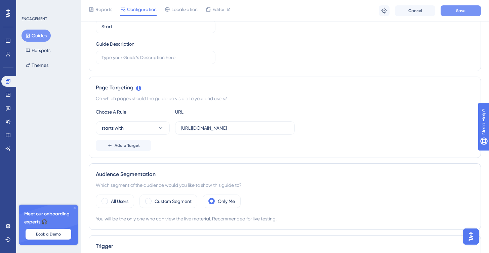
click at [454, 12] on button "Save" at bounding box center [460, 10] width 40 height 11
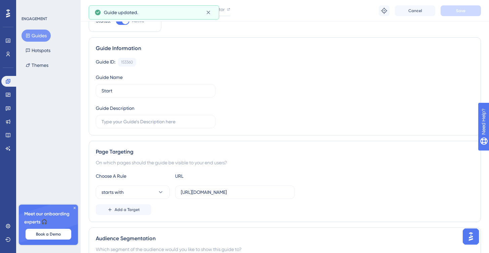
scroll to position [0, 0]
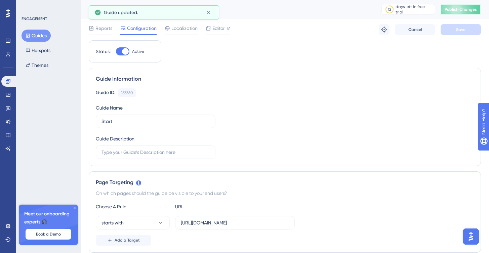
click at [454, 11] on button "Publish Changes" at bounding box center [460, 9] width 40 height 11
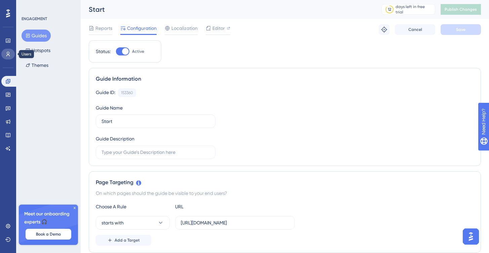
click at [10, 55] on icon at bounding box center [7, 53] width 5 height 5
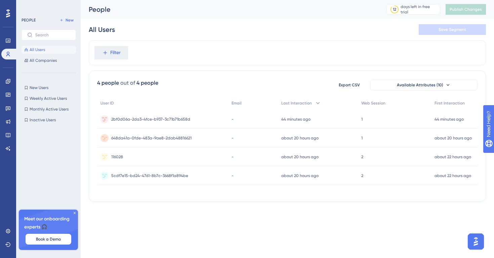
click at [151, 139] on span "648da41a-0fde-483a-9ae8-2dab48816621" at bounding box center [151, 137] width 80 height 5
click at [125, 158] on div "116028 116028" at bounding box center [162, 156] width 131 height 19
click at [164, 178] on div "5cdf7e15-bd24-4761-8b7c-3668f1a894be 5cdf7e15-bd24-4761-8b7c-3668f1a894be" at bounding box center [149, 175] width 77 height 19
click at [10, 232] on icon at bounding box center [7, 230] width 5 height 5
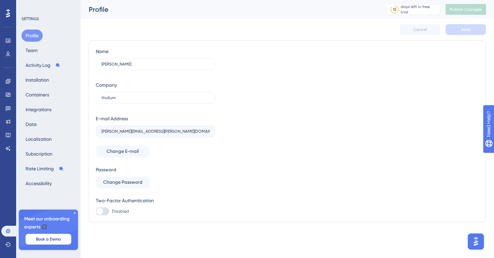
click at [39, 102] on div "Profile Team Activity Log Installation Containers Integrations Data Localizatio…" at bounding box center [48, 110] width 54 height 160
click at [41, 105] on button "Integrations" at bounding box center [38, 109] width 34 height 12
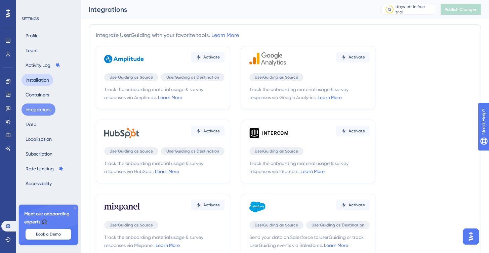
click at [40, 84] on button "Installation" at bounding box center [37, 80] width 32 height 12
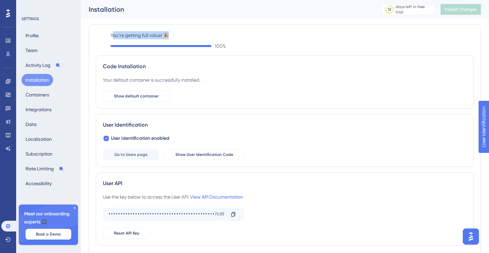
drag, startPoint x: 112, startPoint y: 35, endPoint x: 174, endPoint y: 36, distance: 62.1
click at [174, 36] on label "You’re getting full value! 🎉" at bounding box center [291, 35] width 363 height 8
click at [176, 36] on label "You’re getting full value! 🎉" at bounding box center [291, 35] width 363 height 8
drag, startPoint x: 180, startPoint y: 36, endPoint x: 110, endPoint y: 35, distance: 69.5
click at [110, 35] on div "You’re getting full value! 🎉 100 %" at bounding box center [285, 40] width 378 height 19
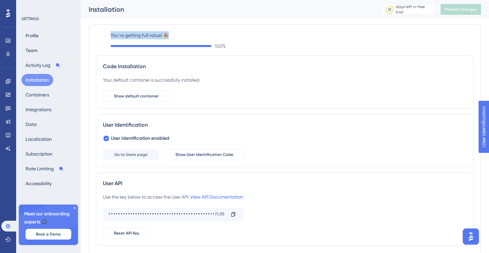
copy label "You’re getting full value! 🎉"
click at [9, 58] on link at bounding box center [7, 54] width 13 height 11
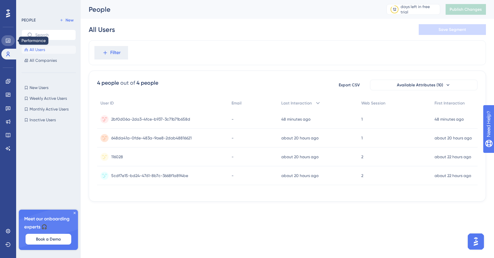
click at [8, 38] on icon at bounding box center [7, 40] width 5 height 5
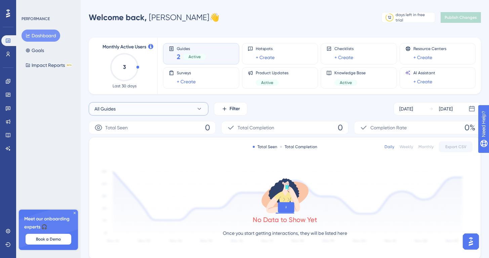
click at [172, 106] on button "All Guides" at bounding box center [149, 108] width 120 height 13
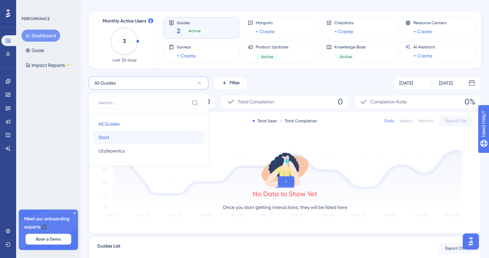
click at [132, 135] on button "Start Start" at bounding box center [148, 137] width 111 height 13
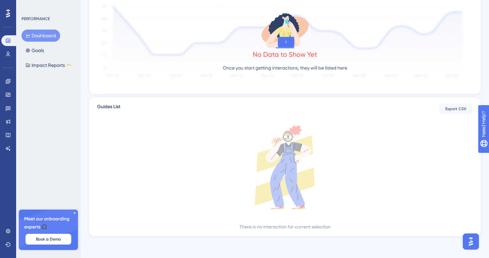
scroll to position [0, 0]
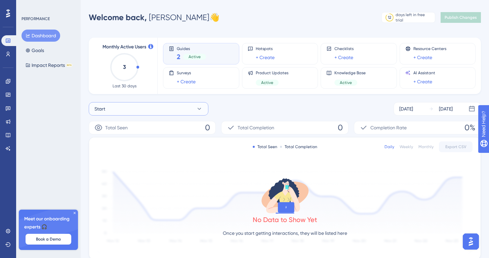
click at [131, 107] on button "Start" at bounding box center [149, 108] width 120 height 13
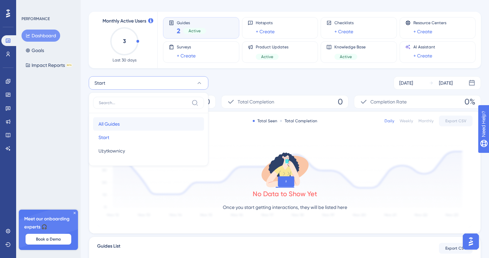
click at [124, 120] on button "All Guides All Guides" at bounding box center [148, 123] width 111 height 13
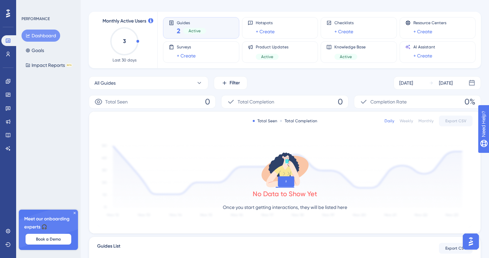
click at [267, 84] on div "All Guides Filter Sep 27 2025 Oct 03 2025" at bounding box center [285, 82] width 392 height 13
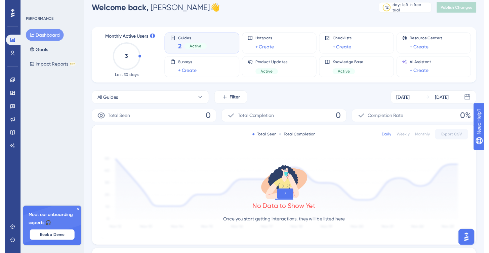
scroll to position [0, 0]
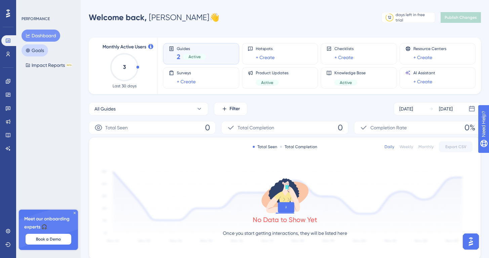
click at [36, 50] on button "Goals" at bounding box center [34, 50] width 27 height 12
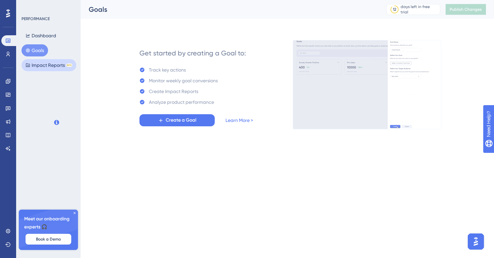
click at [42, 62] on button "Impact Reports BETA" at bounding box center [48, 65] width 55 height 12
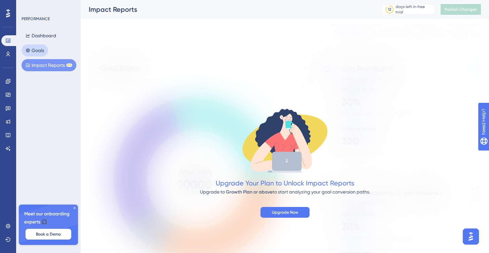
click at [38, 50] on button "Goals" at bounding box center [34, 50] width 27 height 12
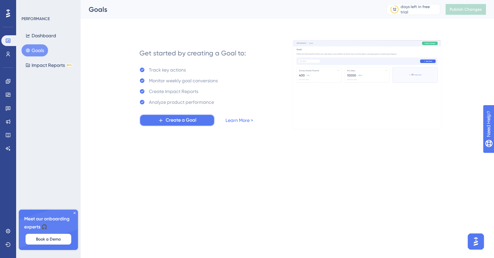
click at [171, 122] on span "Create a Goal" at bounding box center [181, 120] width 31 height 8
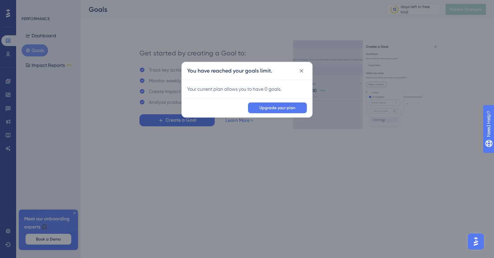
click at [301, 68] on icon at bounding box center [301, 71] width 7 height 7
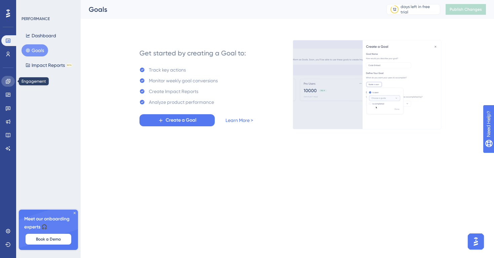
click at [10, 81] on icon at bounding box center [7, 81] width 5 height 5
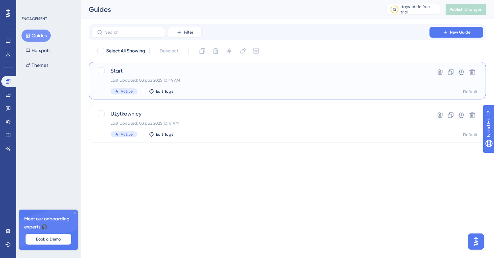
click at [268, 78] on div "Last Updated: 03 paź 2025 10:44 AM" at bounding box center [260, 80] width 300 height 5
click at [222, 76] on div "Start Last Updated: 03 paź 2025 10:44 AM Active Edit Tags" at bounding box center [260, 81] width 300 height 28
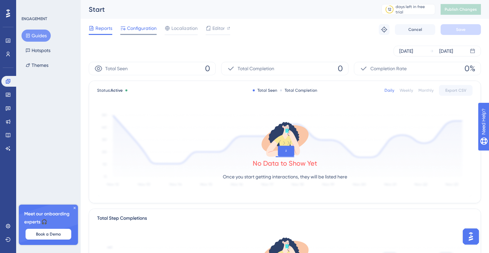
click at [132, 26] on span "Configuration" at bounding box center [142, 28] width 30 height 8
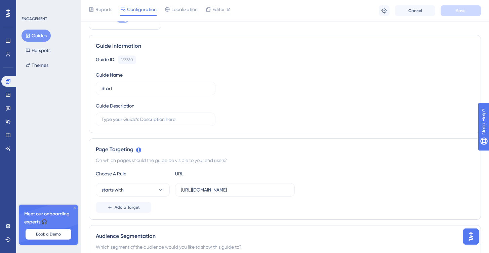
scroll to position [92, 0]
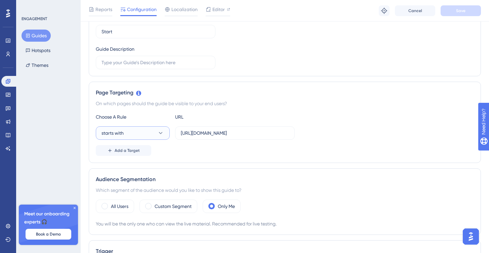
click at [153, 128] on button "starts with" at bounding box center [133, 132] width 74 height 13
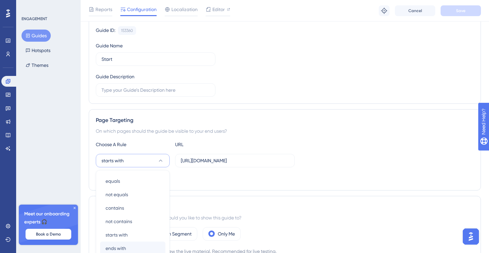
scroll to position [167, 0]
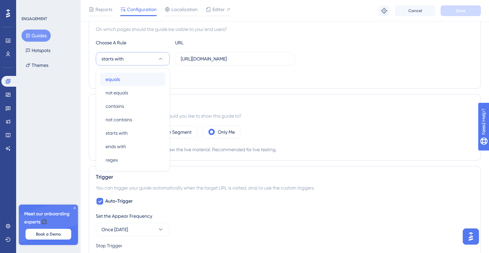
click at [123, 84] on div "equals equals" at bounding box center [132, 79] width 54 height 13
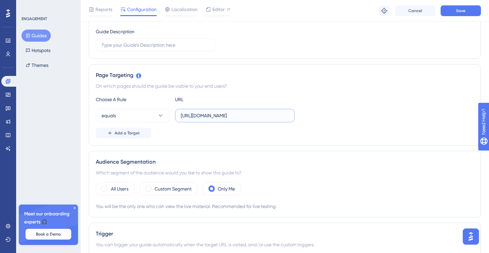
scroll to position [0, 6]
drag, startPoint x: 277, startPoint y: 118, endPoint x: 312, endPoint y: 116, distance: 35.3
click at [312, 116] on div "equals https://thu-test5.dev.thulium.com/panel/dashboard" at bounding box center [285, 115] width 378 height 13
click at [313, 118] on div "equals https://thu-test5.dev.thulium.com/panel/dashboard" at bounding box center [285, 115] width 378 height 13
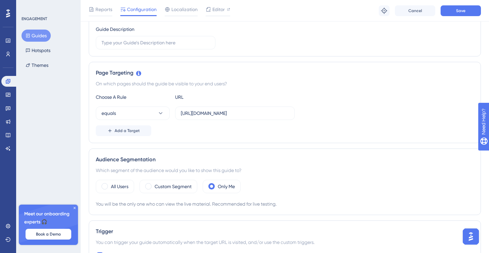
scroll to position [141, 0]
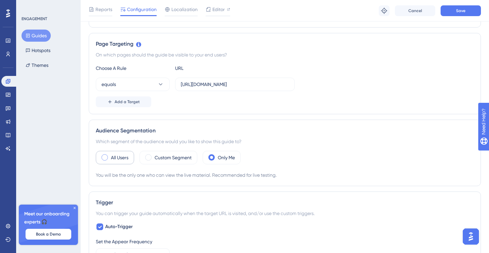
click at [115, 157] on label "All Users" at bounding box center [119, 157] width 17 height 8
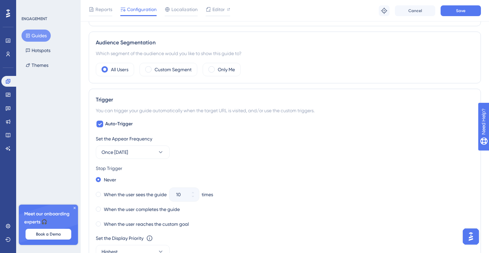
scroll to position [271, 0]
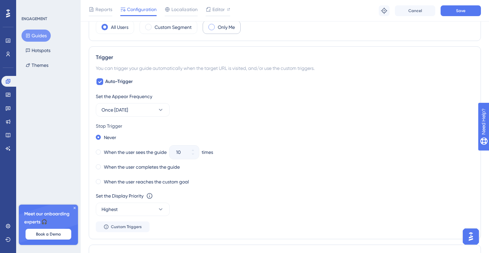
click at [216, 30] on div "Only Me" at bounding box center [222, 26] width 38 height 13
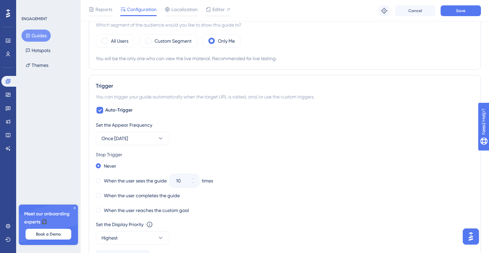
scroll to position [257, 0]
click at [451, 13] on button "Save" at bounding box center [460, 10] width 40 height 11
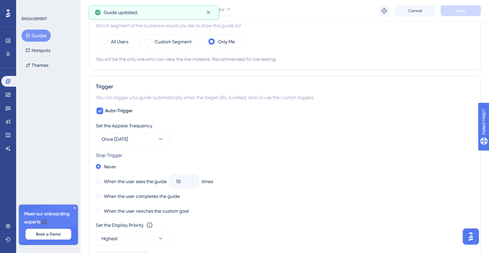
click at [121, 42] on label "All Users" at bounding box center [119, 42] width 17 height 8
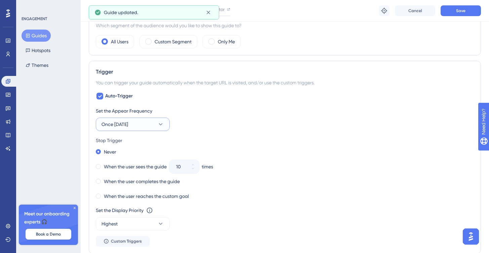
click at [123, 126] on span "Once in 1 day" at bounding box center [114, 124] width 27 height 8
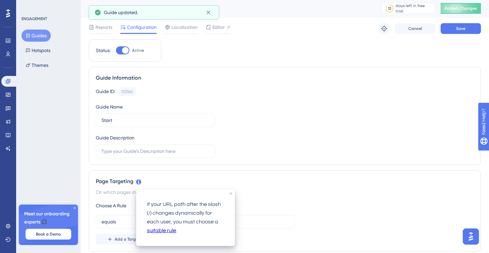
scroll to position [329, 0]
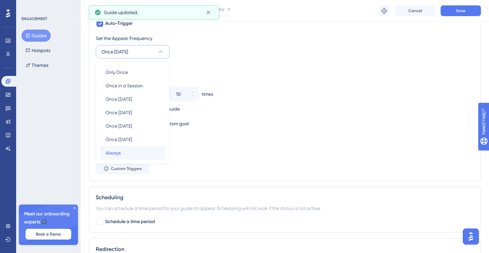
click at [126, 153] on div "Always Always" at bounding box center [132, 152] width 54 height 13
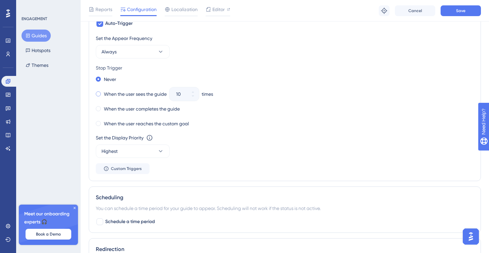
click at [100, 94] on span at bounding box center [98, 93] width 5 height 5
click at [103, 92] on input "radio" at bounding box center [103, 92] width 0 height 0
click at [150, 151] on button "Highest" at bounding box center [133, 150] width 74 height 13
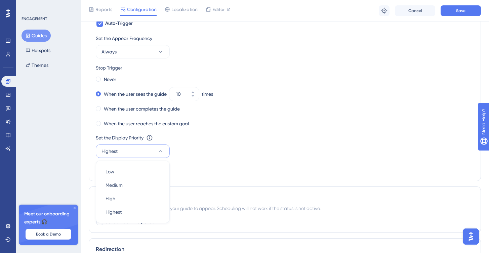
scroll to position [395, 0]
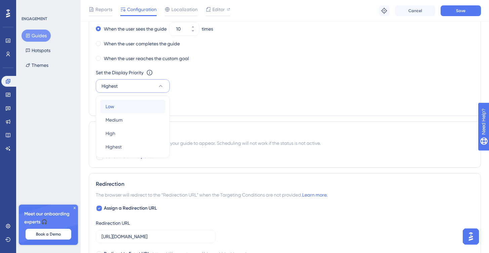
click at [126, 109] on div "Low Low" at bounding box center [132, 106] width 54 height 13
click at [149, 88] on button "Low" at bounding box center [133, 85] width 74 height 13
click at [128, 119] on div "Medium Medium" at bounding box center [132, 119] width 54 height 13
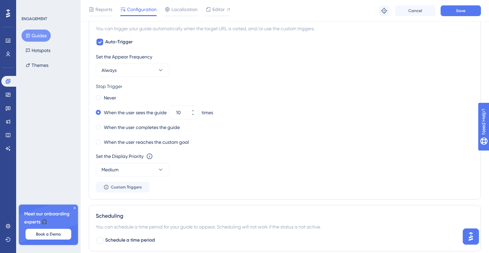
scroll to position [532, 0]
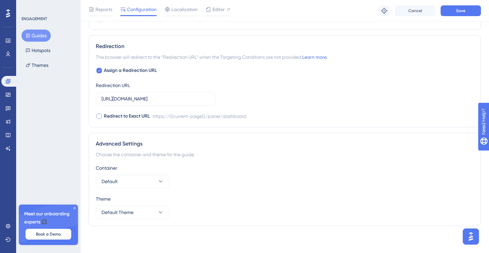
click at [97, 116] on div at bounding box center [98, 116] width 5 height 5
click at [100, 117] on icon at bounding box center [99, 116] width 3 height 5
click at [101, 116] on div at bounding box center [98, 116] width 5 height 5
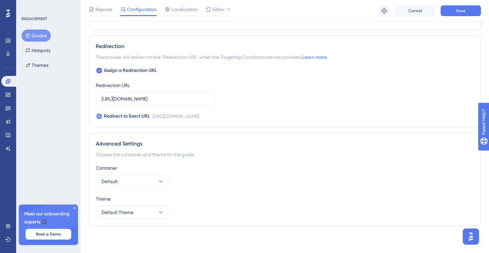
click at [101, 116] on div at bounding box center [98, 116] width 5 height 5
checkbox input "false"
click at [100, 72] on icon at bounding box center [99, 70] width 3 height 5
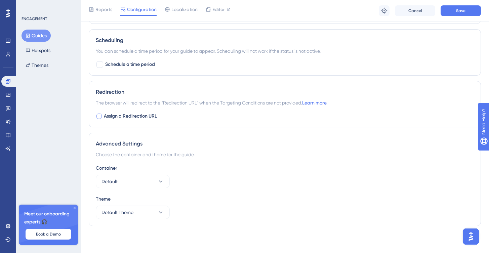
click at [102, 116] on div at bounding box center [99, 116] width 7 height 7
checkbox input "true"
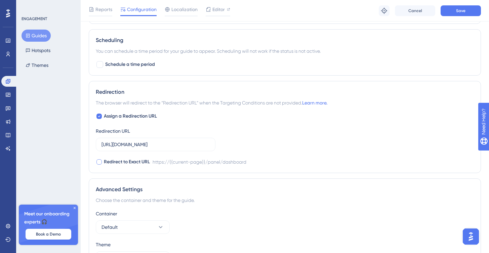
click at [99, 163] on div at bounding box center [98, 161] width 5 height 5
click at [99, 163] on icon at bounding box center [99, 161] width 3 height 5
click at [99, 162] on div at bounding box center [98, 161] width 5 height 5
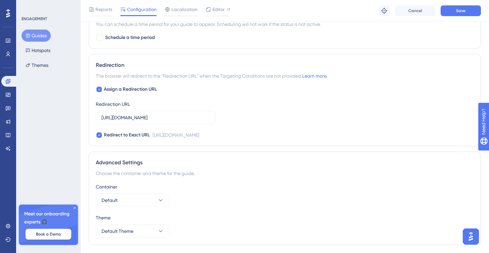
scroll to position [532, 0]
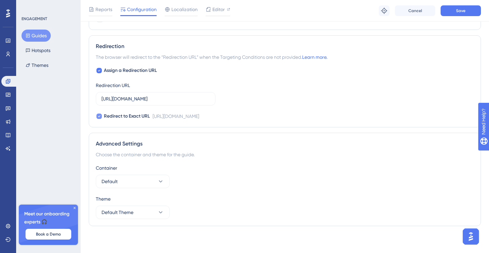
click at [99, 117] on icon at bounding box center [99, 116] width 3 height 5
checkbox input "false"
click at [451, 13] on button "Save" at bounding box center [460, 10] width 40 height 11
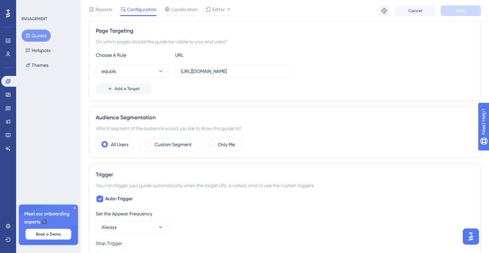
scroll to position [0, 0]
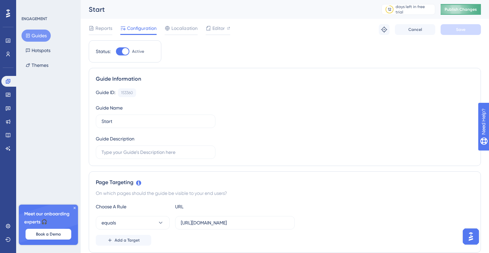
click at [462, 10] on span "Publish Changes" at bounding box center [460, 9] width 32 height 5
click at [11, 123] on link at bounding box center [7, 121] width 13 height 11
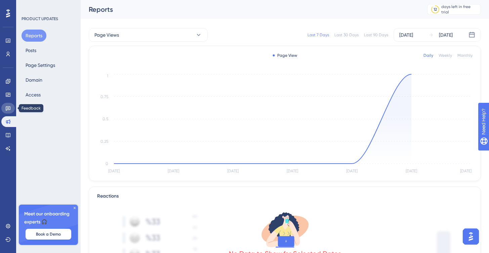
click at [7, 107] on icon at bounding box center [8, 108] width 5 height 4
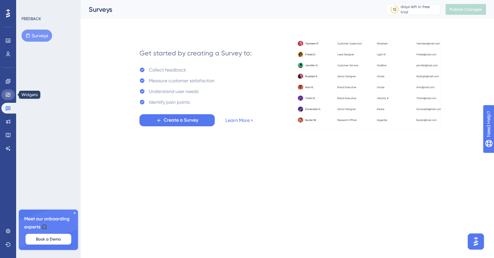
click at [8, 96] on icon at bounding box center [7, 94] width 5 height 5
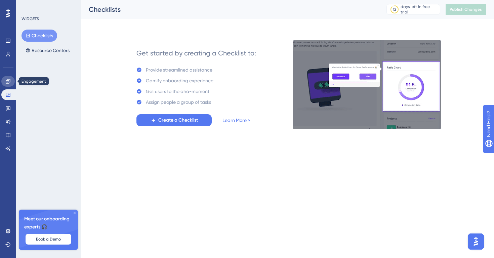
click at [8, 84] on icon at bounding box center [7, 81] width 5 height 5
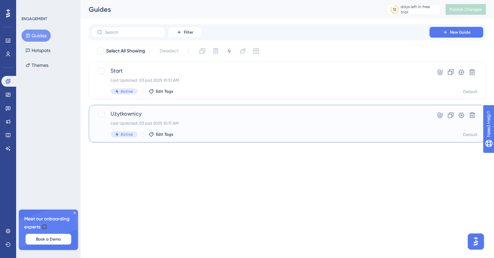
click at [167, 119] on div "Użytkownicy Last Updated: 03 paź 2025 10:17 AM Active Edit Tags" at bounding box center [260, 124] width 300 height 28
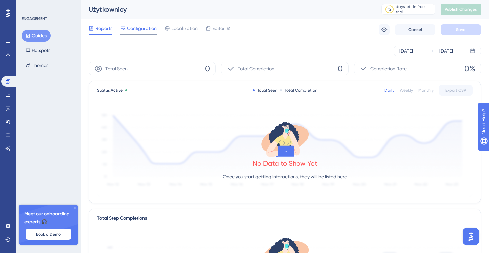
click at [145, 29] on span "Configuration" at bounding box center [142, 28] width 30 height 8
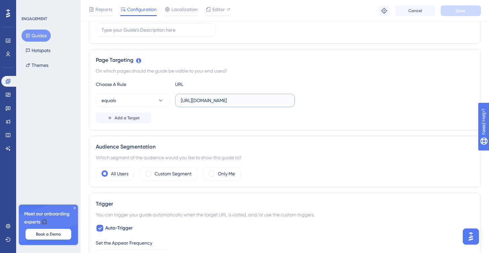
scroll to position [0, 9]
drag, startPoint x: 252, startPoint y: 100, endPoint x: 323, endPoint y: 100, distance: 71.5
click at [323, 100] on div "equals https://thu-test5.dev.thulium.com/panel/admin/users" at bounding box center [285, 100] width 378 height 13
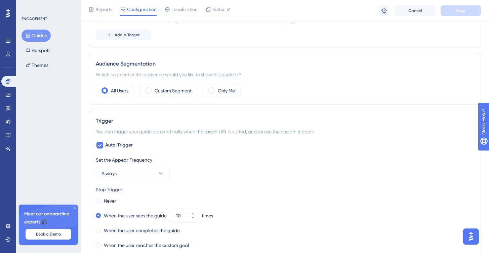
scroll to position [258, 0]
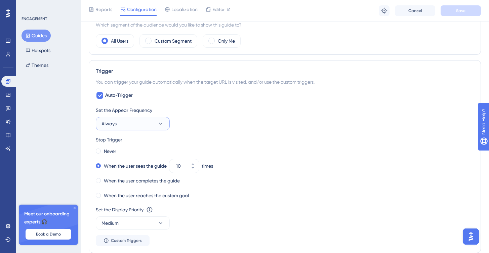
click at [144, 123] on button "Always" at bounding box center [133, 123] width 74 height 13
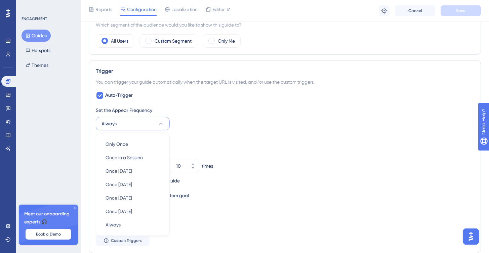
scroll to position [315, 0]
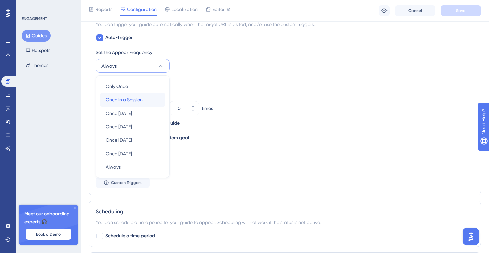
click at [143, 102] on span "Once in a Session" at bounding box center [123, 100] width 37 height 8
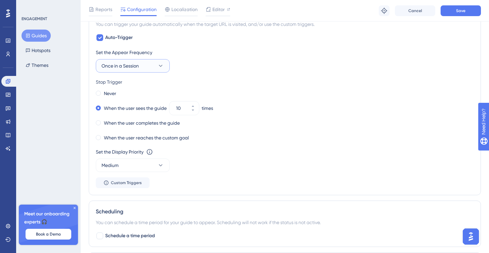
click at [154, 70] on button "Once in a Session" at bounding box center [133, 65] width 74 height 13
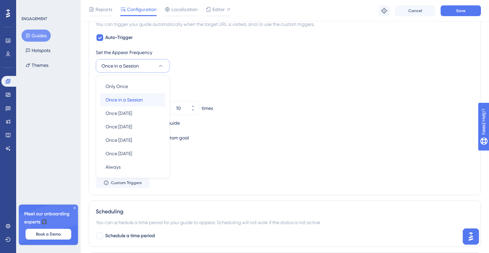
click at [141, 102] on span "Once in a Session" at bounding box center [123, 100] width 37 height 8
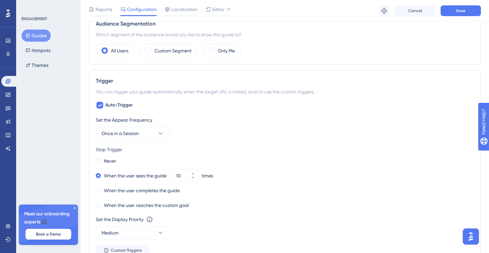
scroll to position [241, 0]
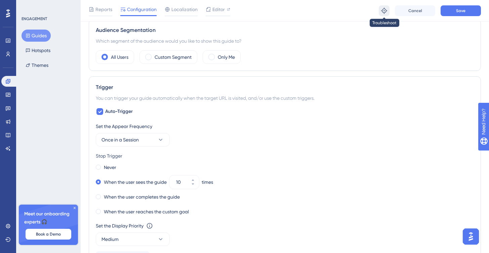
click at [382, 13] on icon at bounding box center [384, 10] width 7 height 7
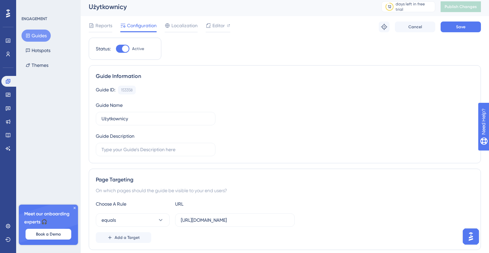
scroll to position [0, 0]
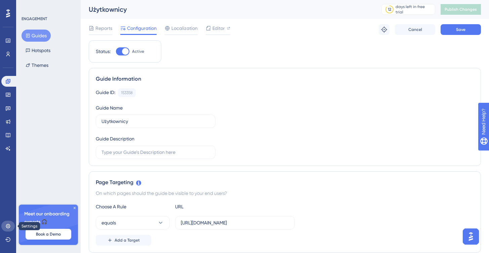
click at [11, 227] on link at bounding box center [7, 226] width 13 height 11
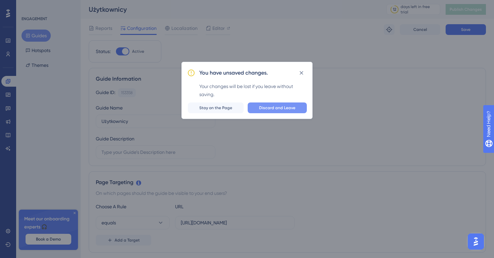
click at [274, 109] on span "Discard and Leave" at bounding box center [277, 107] width 36 height 5
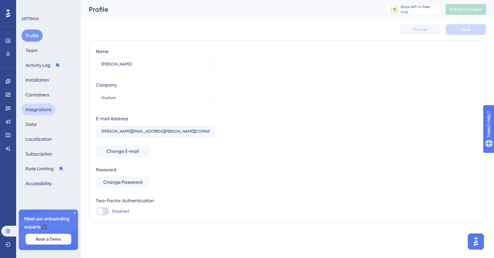
click at [41, 110] on button "Integrations" at bounding box center [38, 109] width 34 height 12
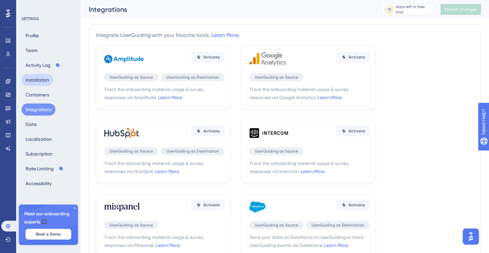
click at [38, 84] on button "Installation" at bounding box center [37, 80] width 32 height 12
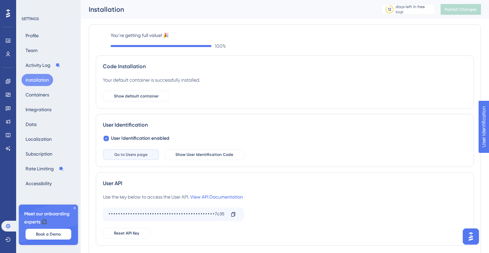
click at [136, 154] on span "Go to Users page" at bounding box center [130, 154] width 33 height 5
click at [207, 156] on span "Show User Identification Code" at bounding box center [204, 154] width 58 height 5
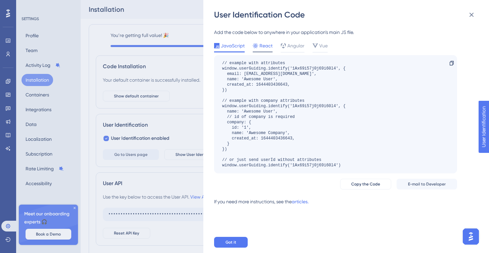
click at [266, 50] on div "React" at bounding box center [263, 47] width 20 height 11
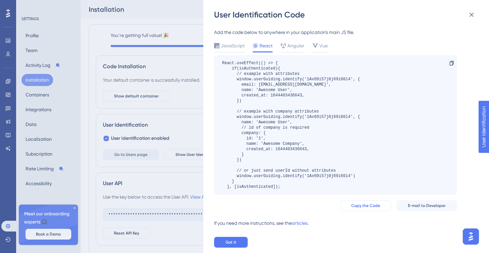
click at [369, 207] on span "Copy the Code" at bounding box center [365, 205] width 29 height 5
click at [370, 207] on span "Copy the Code" at bounding box center [365, 205] width 29 height 5
click at [472, 17] on icon at bounding box center [471, 15] width 8 height 8
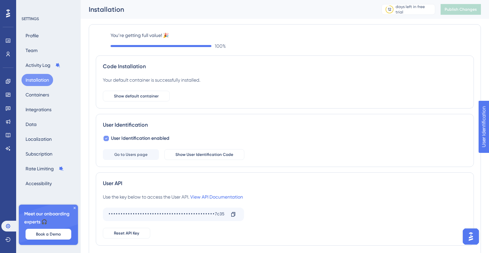
click at [107, 139] on div at bounding box center [105, 138] width 5 height 5
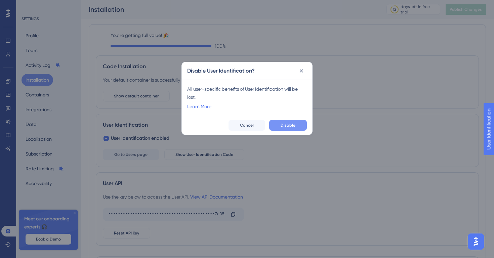
click at [282, 128] on button "Disable" at bounding box center [288, 125] width 38 height 11
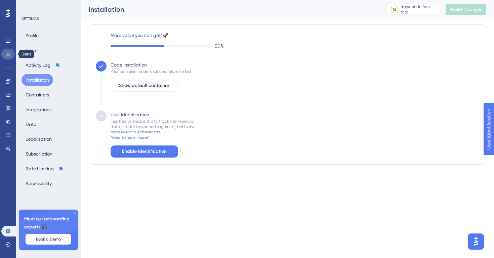
click at [7, 52] on icon at bounding box center [8, 54] width 4 height 5
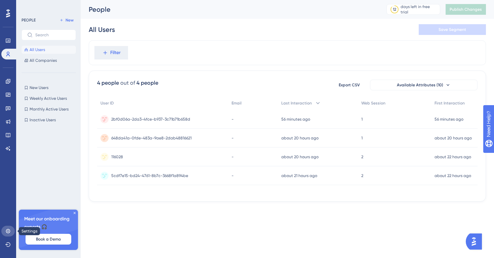
click at [11, 229] on link at bounding box center [7, 231] width 13 height 11
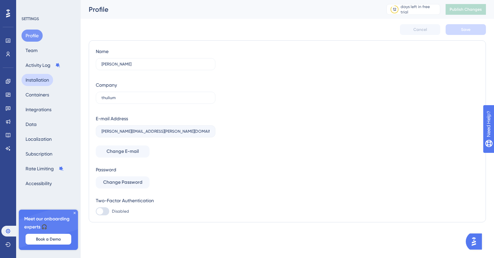
click at [43, 83] on button "Installation" at bounding box center [37, 80] width 32 height 12
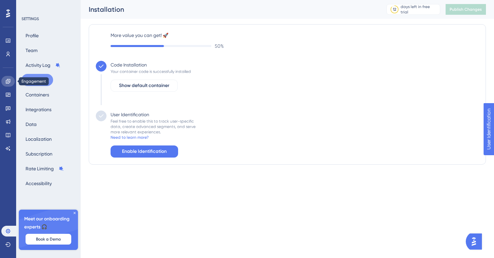
click at [9, 83] on icon at bounding box center [7, 81] width 5 height 5
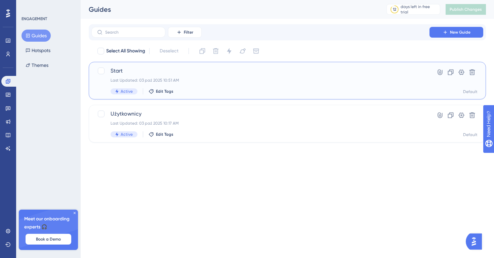
click at [132, 69] on span "Start" at bounding box center [260, 71] width 300 height 8
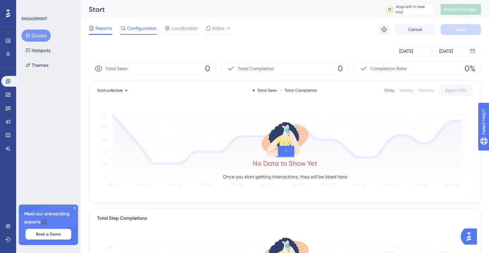
click at [147, 30] on span "Configuration" at bounding box center [142, 28] width 30 height 8
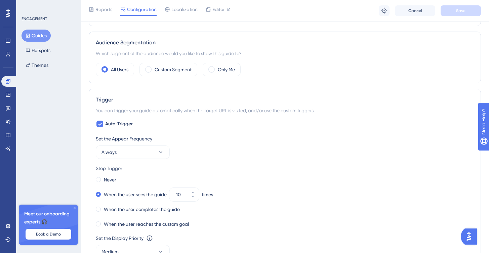
scroll to position [279, 0]
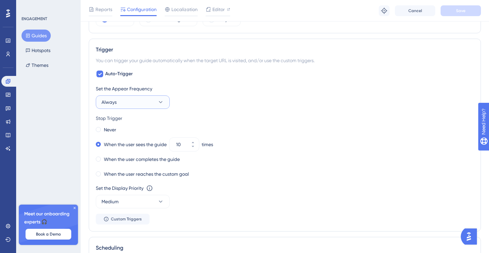
click at [153, 102] on button "Always" at bounding box center [133, 101] width 74 height 13
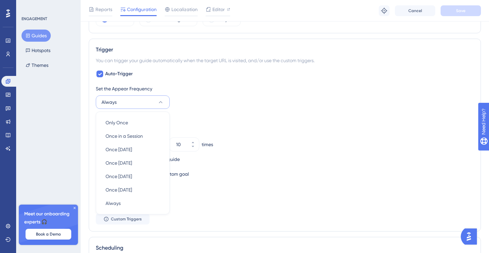
scroll to position [315, 0]
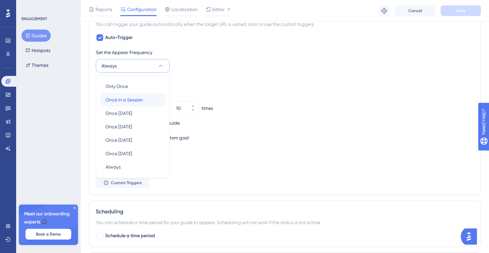
click at [153, 102] on div "Once in a Session Once in a Session" at bounding box center [132, 99] width 54 height 13
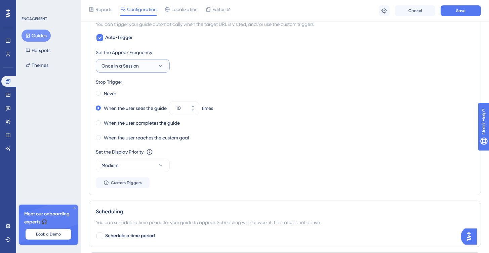
click at [146, 70] on button "Once in a Session" at bounding box center [133, 65] width 74 height 13
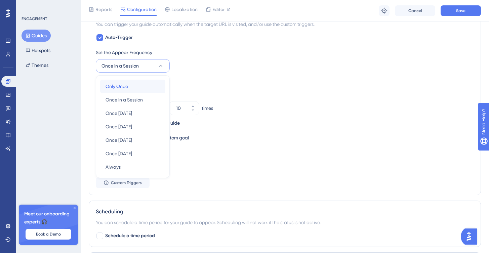
click at [138, 83] on div "Only Once Only Once" at bounding box center [132, 86] width 54 height 13
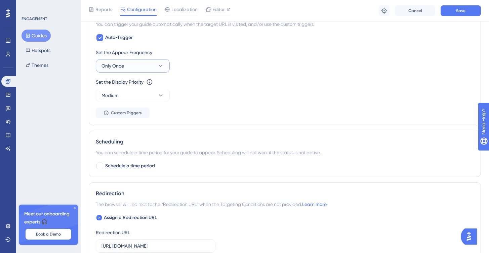
click at [152, 62] on button "Only Once" at bounding box center [133, 65] width 74 height 13
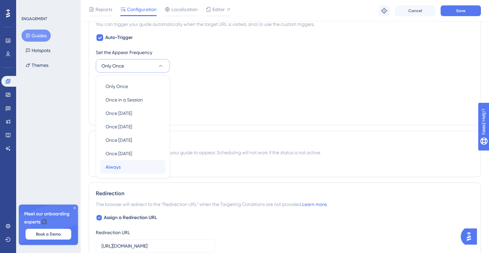
click at [130, 166] on div "Always Always" at bounding box center [132, 166] width 54 height 13
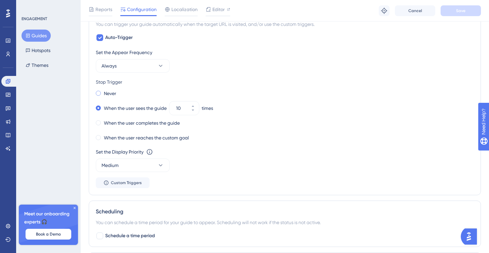
click at [100, 94] on span at bounding box center [98, 93] width 5 height 5
click at [103, 92] on input "radio" at bounding box center [103, 92] width 0 height 0
click at [455, 14] on button "Save" at bounding box center [460, 10] width 40 height 11
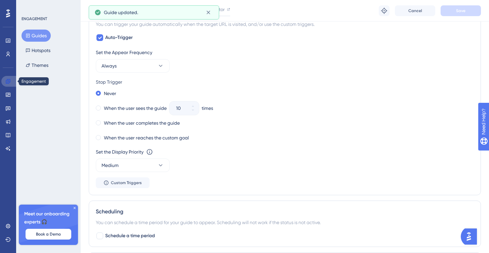
click at [10, 79] on icon at bounding box center [7, 81] width 5 height 5
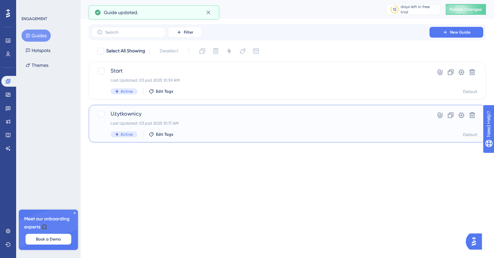
click at [186, 115] on span "Użytkownicy" at bounding box center [260, 114] width 300 height 8
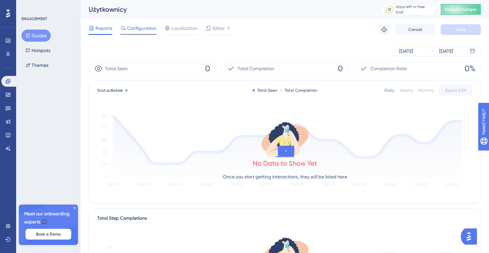
click at [144, 27] on span "Configuration" at bounding box center [142, 28] width 30 height 8
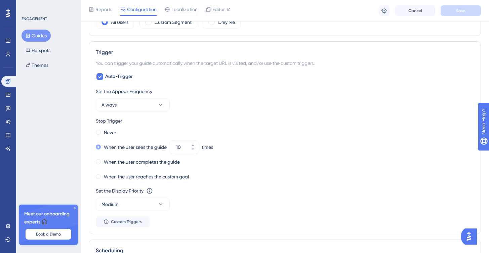
scroll to position [276, 0]
click at [99, 164] on span at bounding box center [98, 162] width 5 height 5
click at [103, 161] on input "radio" at bounding box center [103, 161] width 0 height 0
click at [445, 11] on button "Save" at bounding box center [460, 10] width 40 height 11
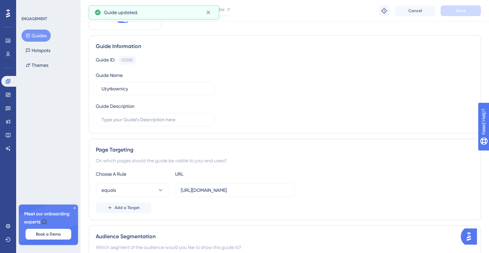
scroll to position [0, 0]
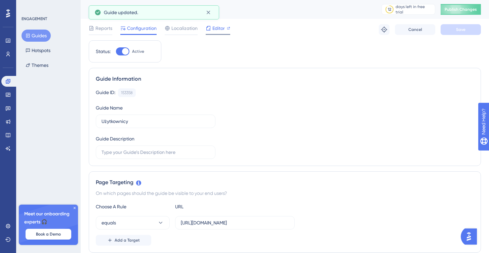
click at [219, 31] on span "Editor" at bounding box center [218, 28] width 12 height 8
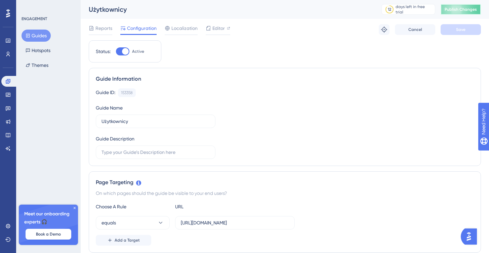
click at [465, 12] on button "Publish Changes" at bounding box center [460, 9] width 40 height 11
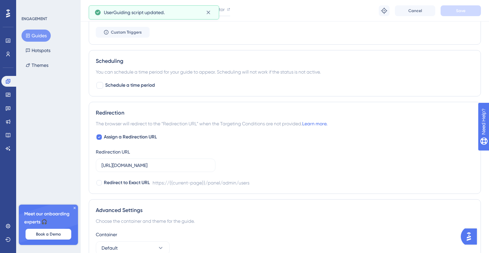
scroll to position [532, 0]
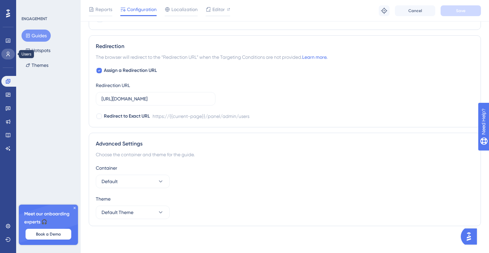
click at [11, 50] on link at bounding box center [7, 54] width 13 height 11
